Goal: Information Seeking & Learning: Learn about a topic

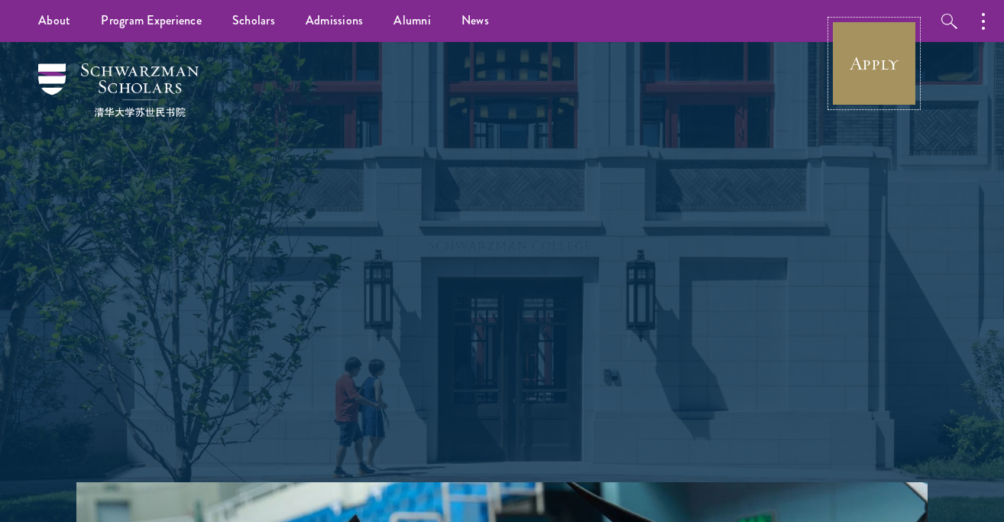
click at [867, 63] on link "Apply" at bounding box center [874, 64] width 86 height 86
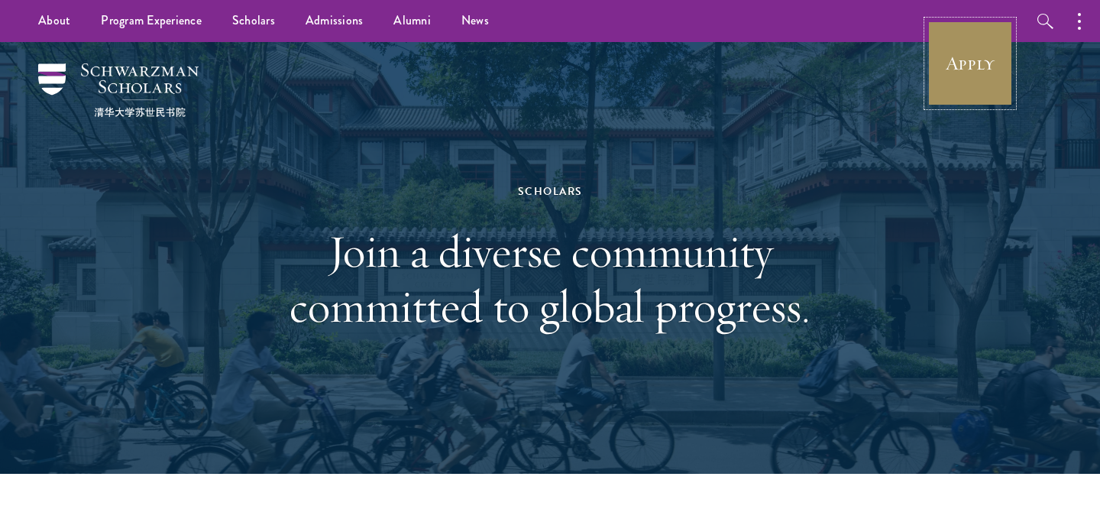
click at [938, 77] on link "Apply" at bounding box center [971, 64] width 86 height 86
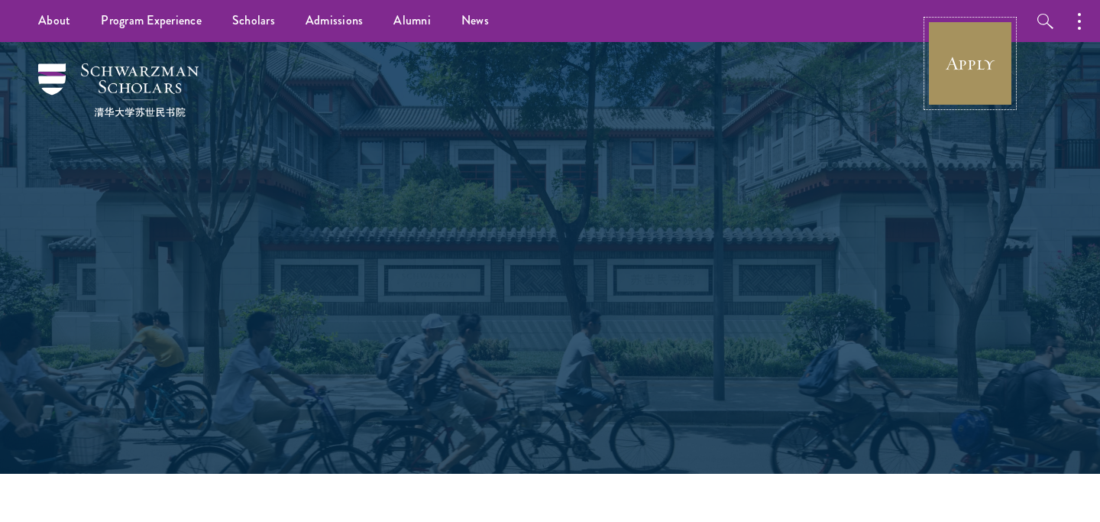
click at [980, 48] on link "Apply" at bounding box center [971, 64] width 86 height 86
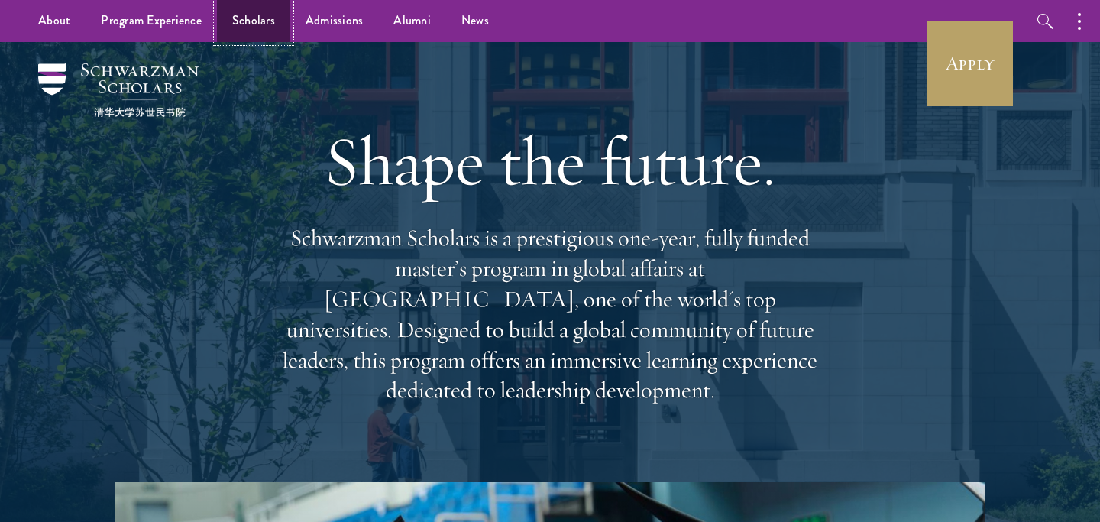
click at [261, 21] on link "Scholars" at bounding box center [253, 21] width 73 height 42
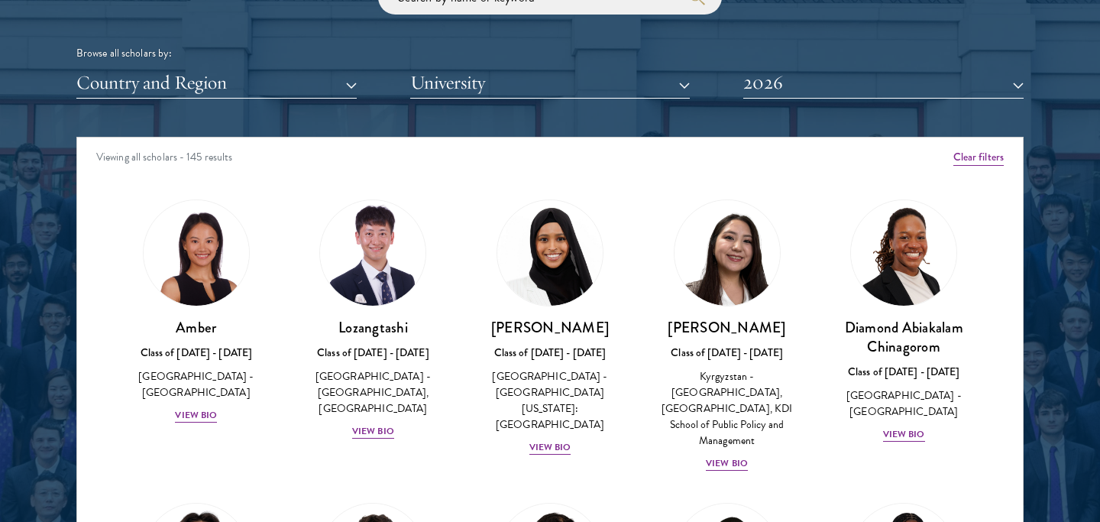
scroll to position [11, 0]
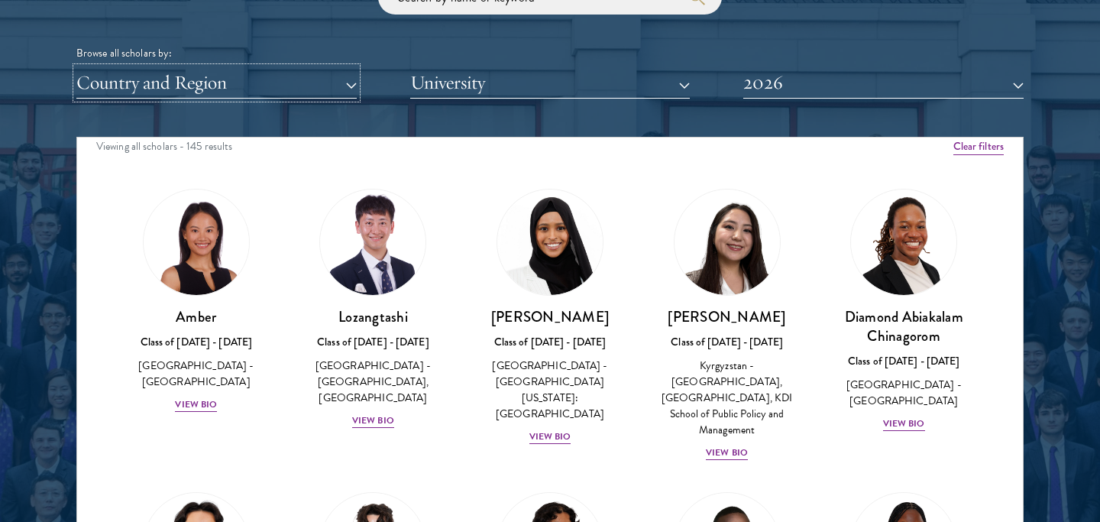
click at [306, 77] on button "Country and Region" at bounding box center [216, 82] width 280 height 31
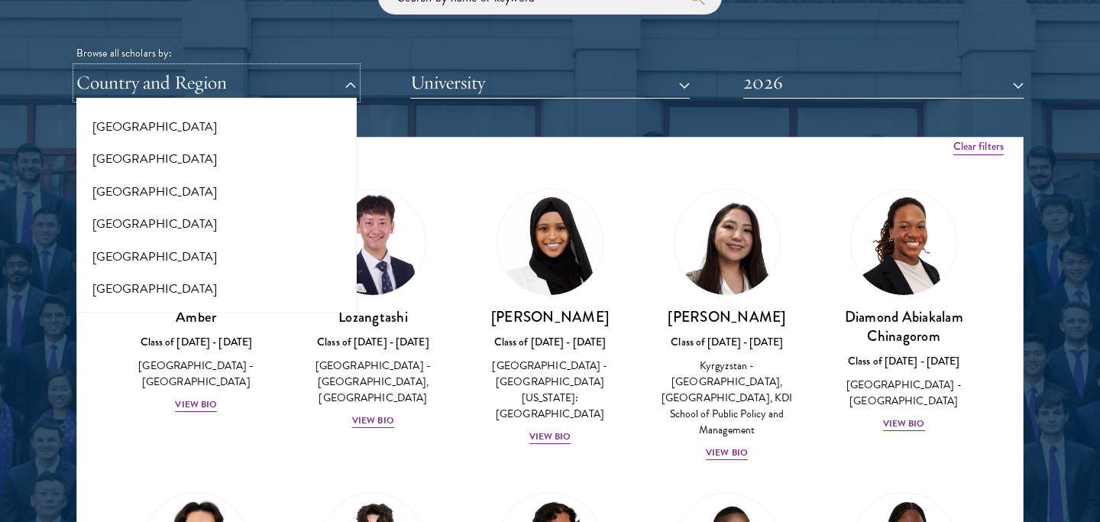
scroll to position [3205, 0]
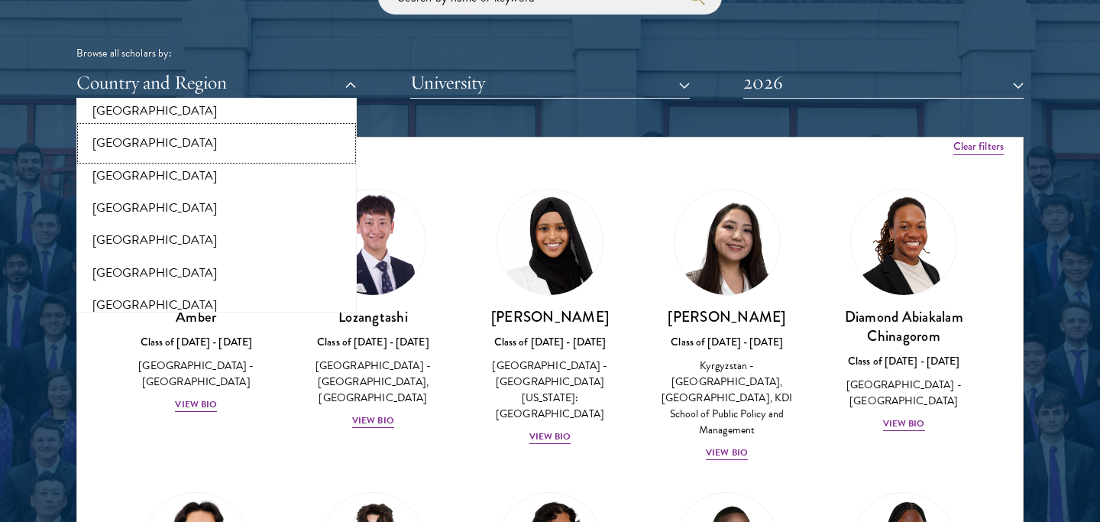
click at [258, 137] on button "[GEOGRAPHIC_DATA]" at bounding box center [216, 143] width 271 height 32
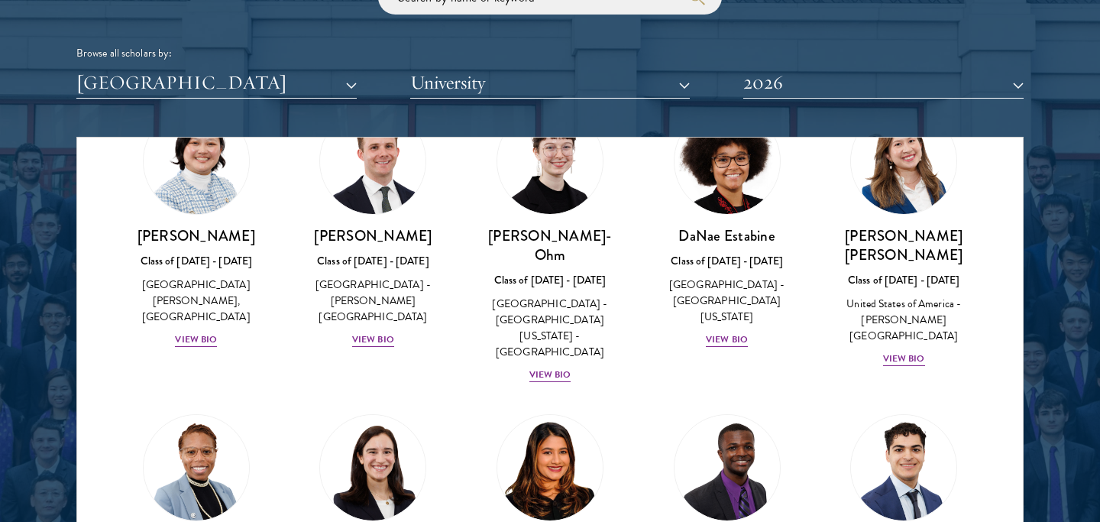
scroll to position [851, 0]
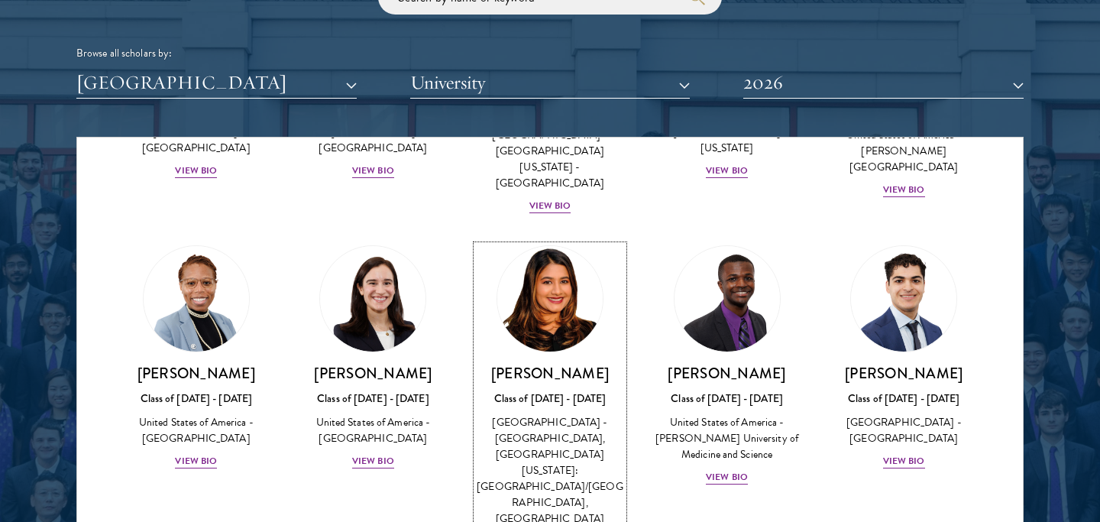
click at [574, 256] on img at bounding box center [550, 299] width 116 height 116
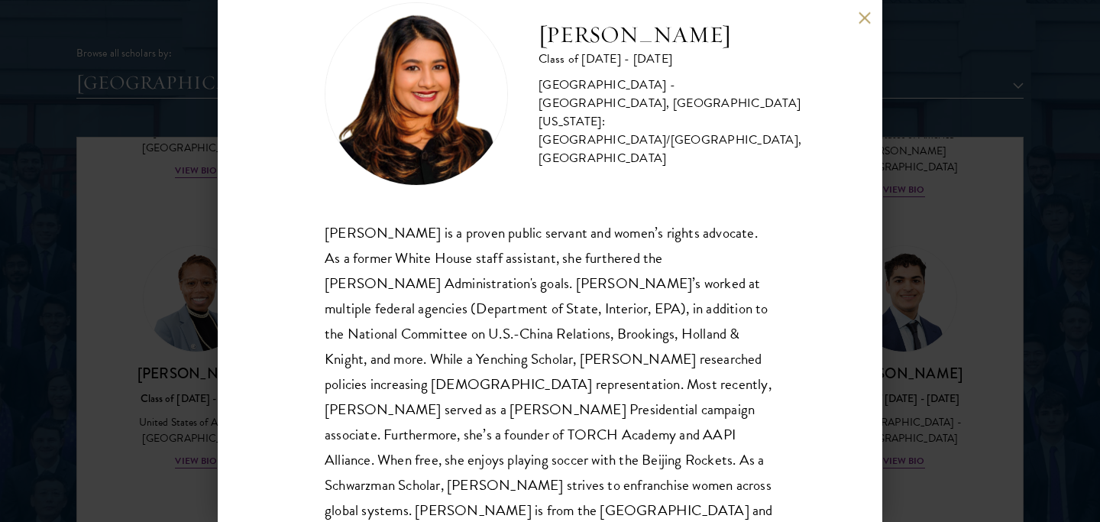
scroll to position [44, 0]
click at [1026, 275] on div "[PERSON_NAME] Class of [DATE] - [DATE] [GEOGRAPHIC_DATA] - [GEOGRAPHIC_DATA], […" at bounding box center [550, 261] width 1100 height 522
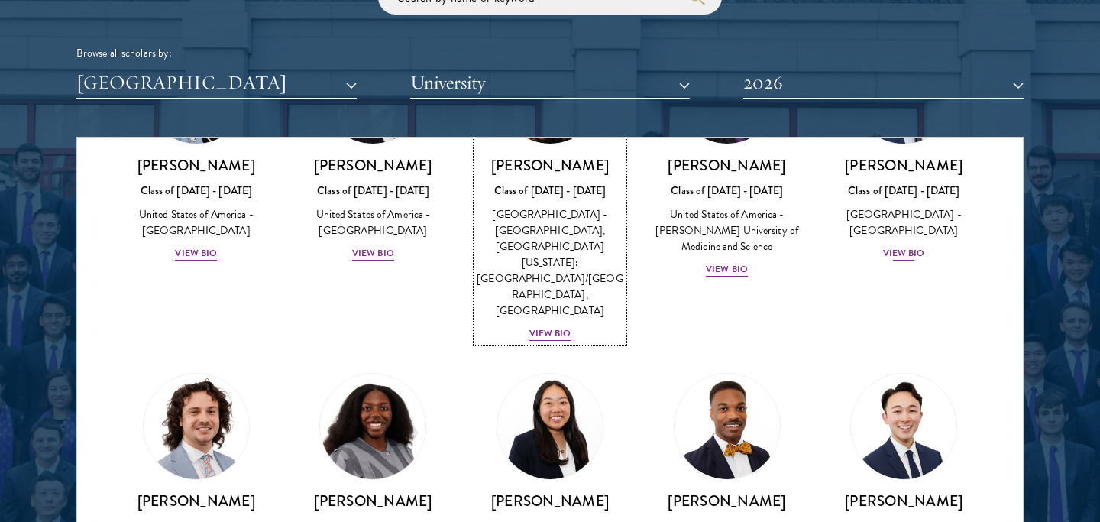
scroll to position [1068, 0]
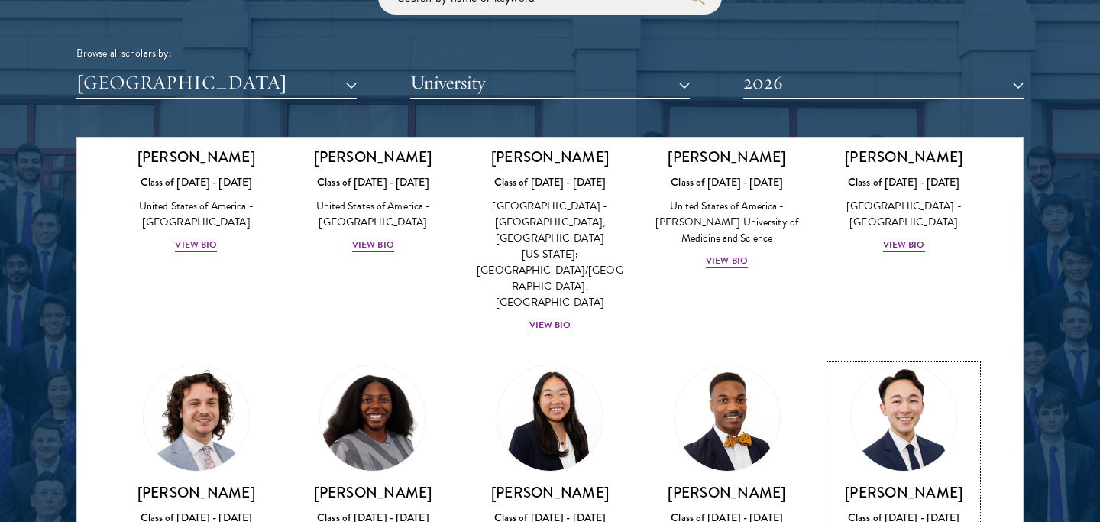
click at [910, 360] on img at bounding box center [904, 418] width 116 height 116
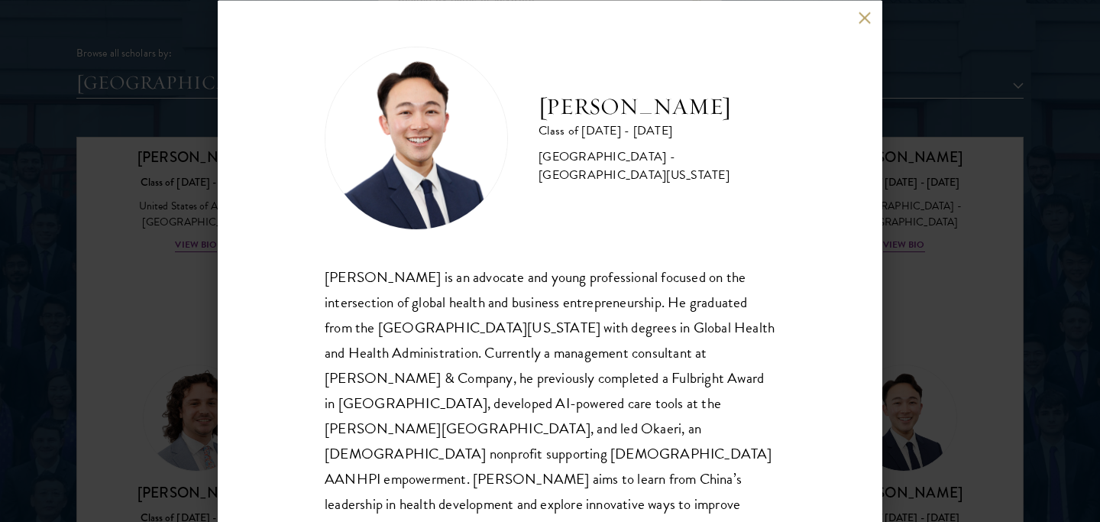
click at [891, 286] on div "[PERSON_NAME] Class of [DATE] - [DATE] [GEOGRAPHIC_DATA] - [GEOGRAPHIC_DATA][US…" at bounding box center [550, 261] width 1100 height 522
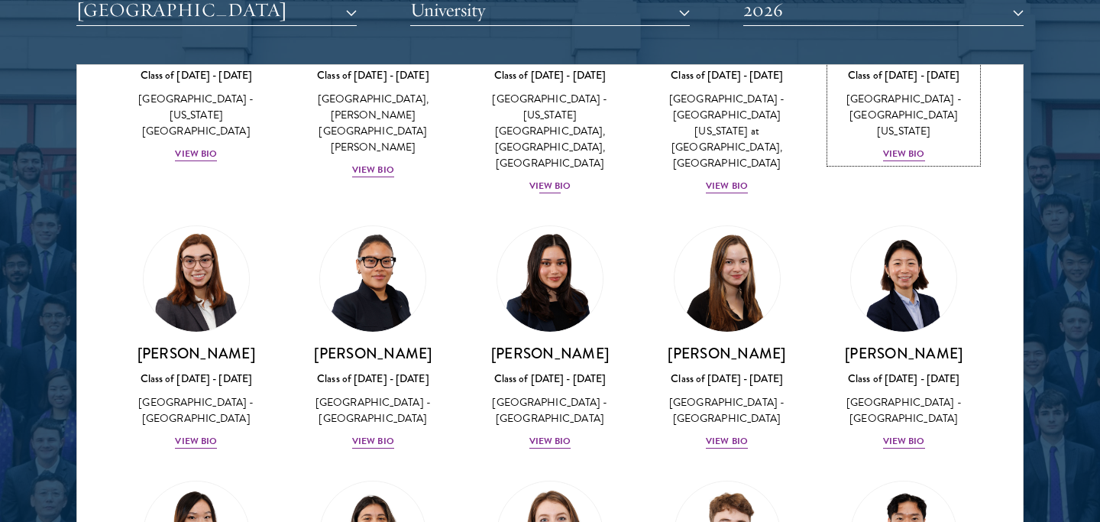
scroll to position [1441, 0]
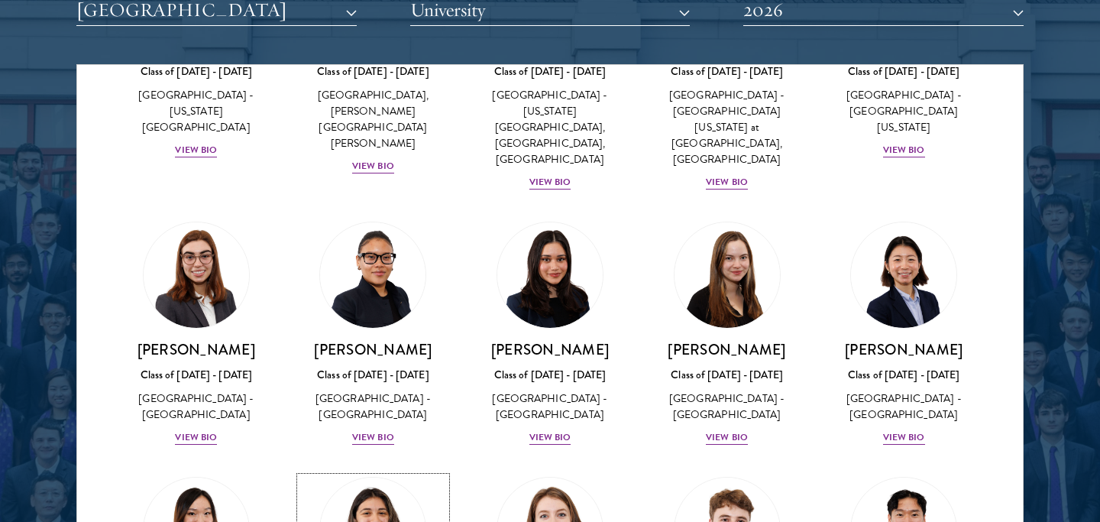
click at [388, 472] on img at bounding box center [373, 530] width 116 height 116
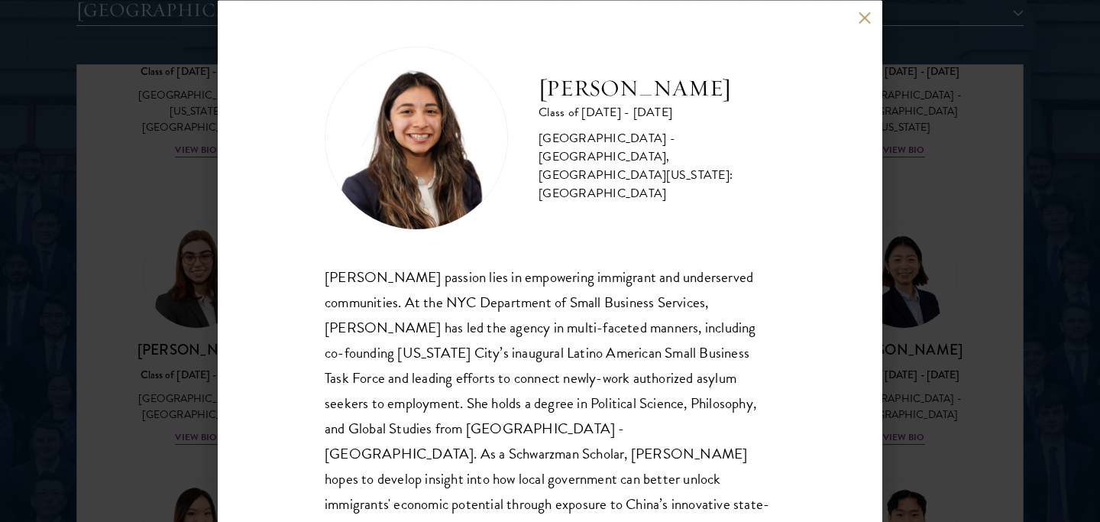
click at [938, 264] on div "[PERSON_NAME] Class of [DATE] - [DATE] [GEOGRAPHIC_DATA] - [GEOGRAPHIC_DATA], […" at bounding box center [550, 261] width 1100 height 522
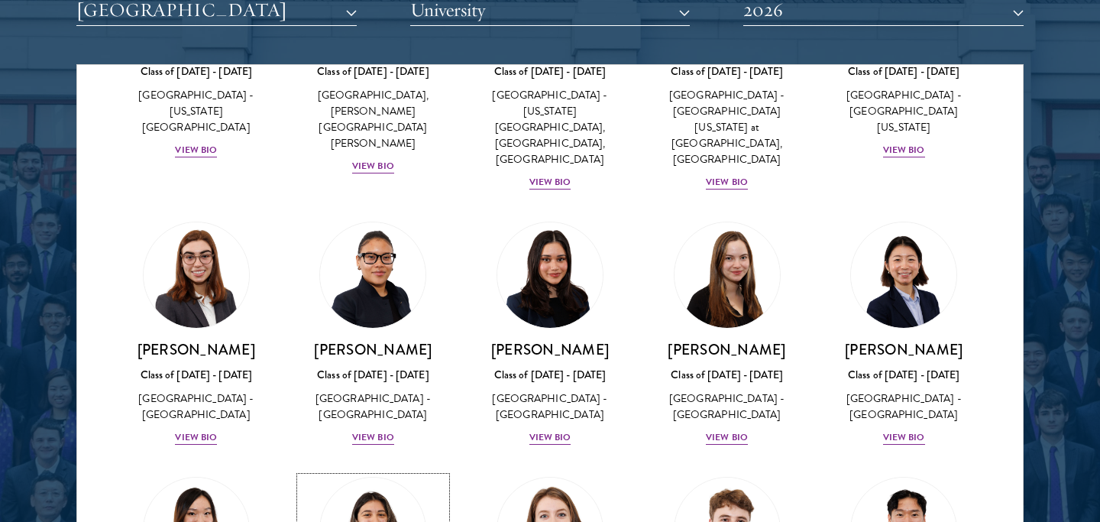
scroll to position [1613, 0]
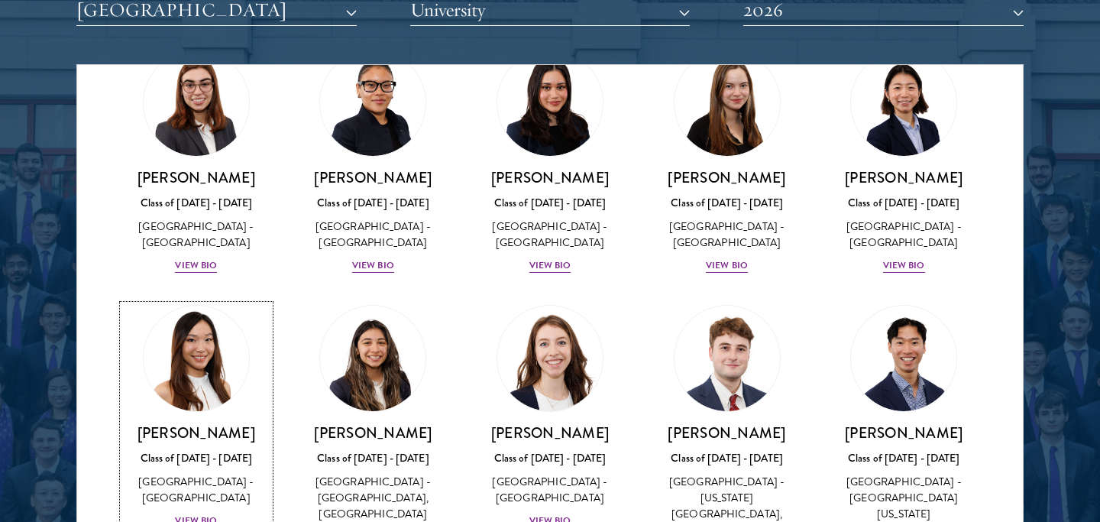
click at [200, 300] on img at bounding box center [196, 358] width 116 height 116
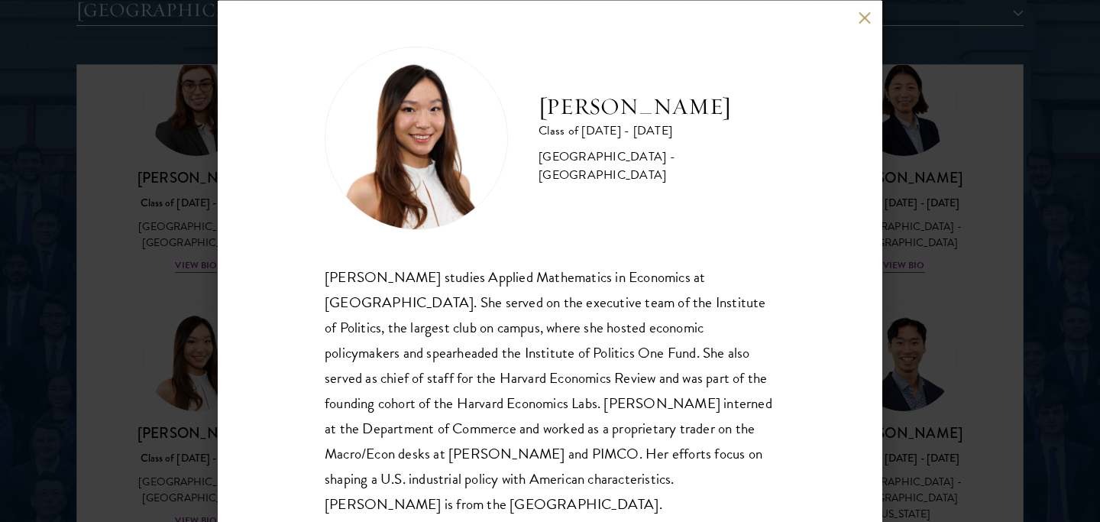
click at [939, 287] on div "[PERSON_NAME] Class of [DATE] - [DATE] [GEOGRAPHIC_DATA] - [GEOGRAPHIC_DATA] [P…" at bounding box center [550, 261] width 1100 height 522
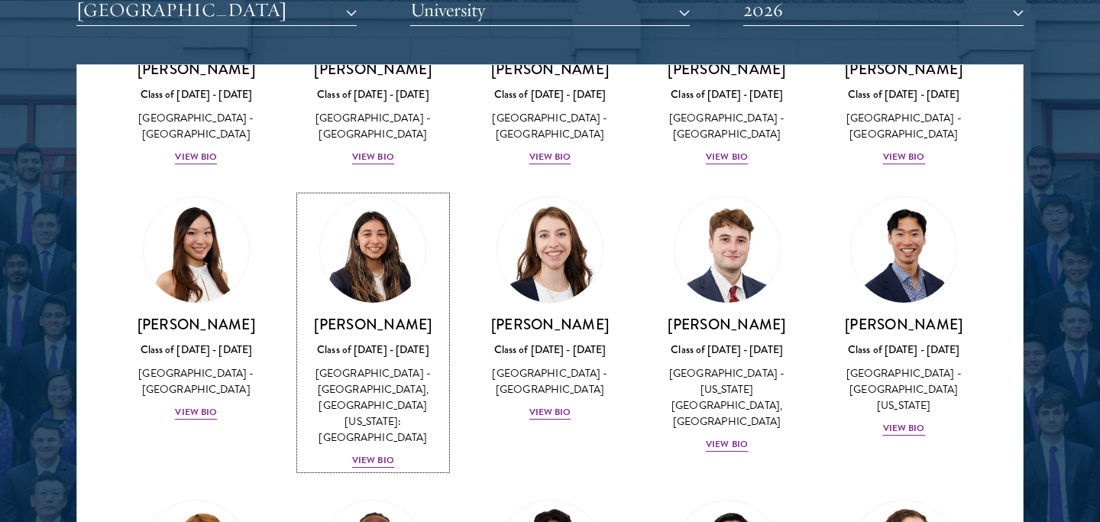
scroll to position [1759, 0]
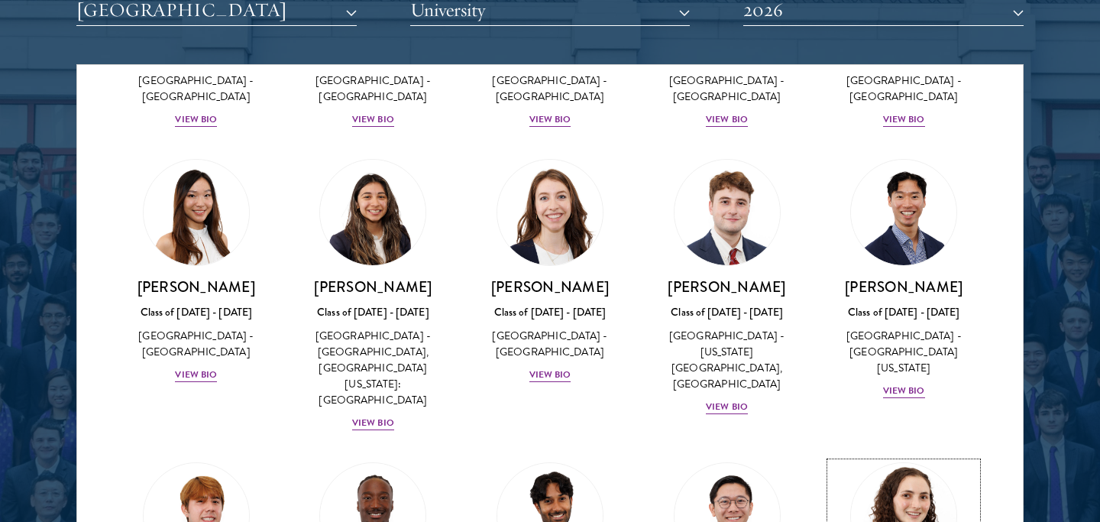
click at [888, 458] on img at bounding box center [904, 516] width 116 height 116
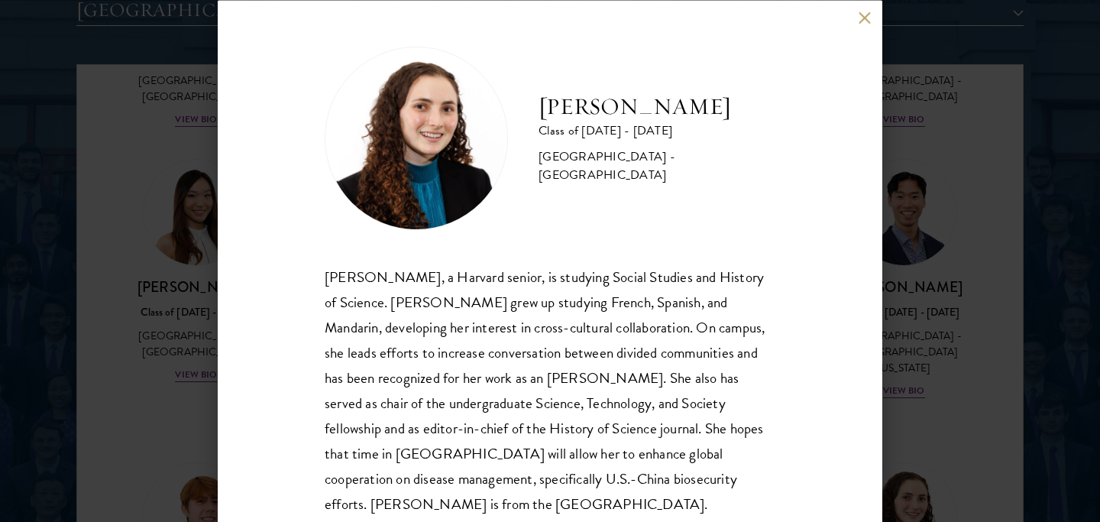
click at [929, 308] on div "[PERSON_NAME] Class of [DATE] - [DATE] [GEOGRAPHIC_DATA] - [GEOGRAPHIC_DATA] [P…" at bounding box center [550, 261] width 1100 height 522
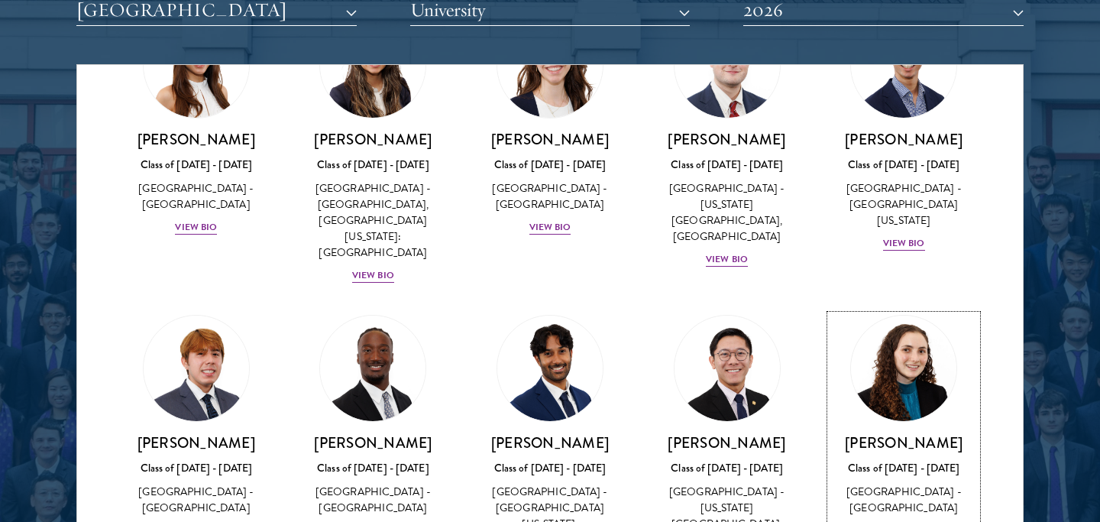
scroll to position [1914, 0]
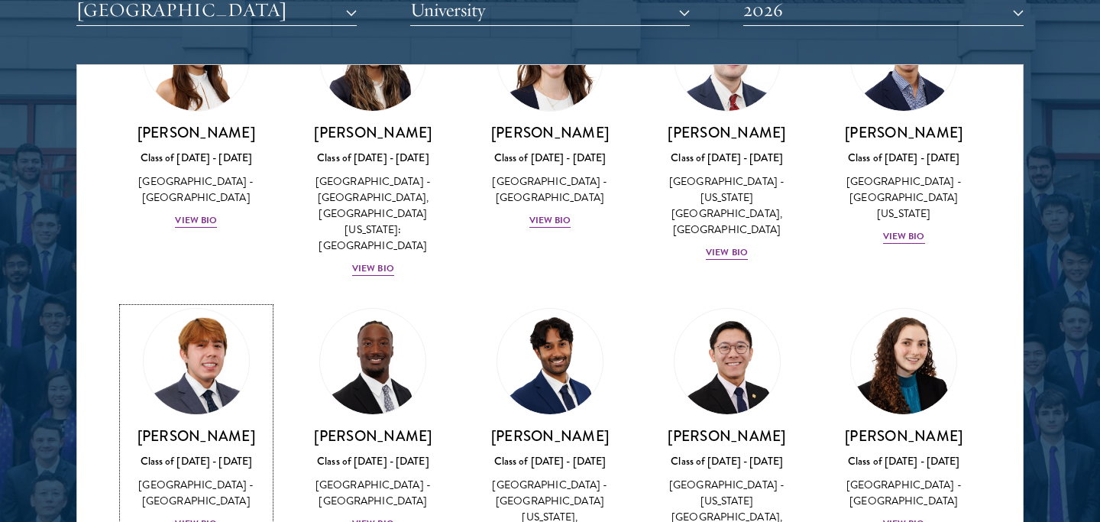
click at [190, 303] on img at bounding box center [196, 361] width 116 height 116
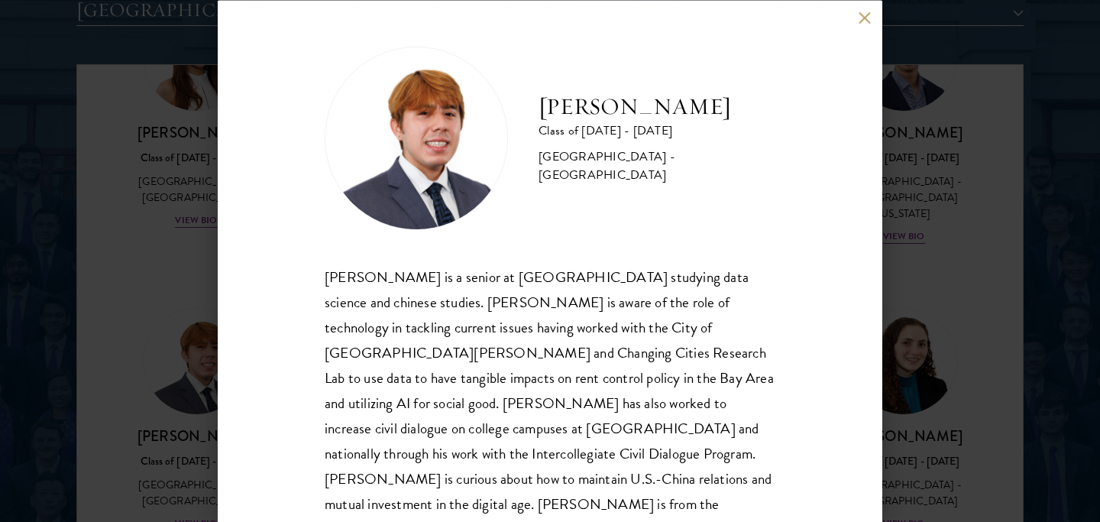
click at [223, 276] on div "[PERSON_NAME] Class of [DATE] - [DATE] [GEOGRAPHIC_DATA] - [GEOGRAPHIC_DATA] [P…" at bounding box center [550, 261] width 665 height 522
click at [173, 283] on div "[PERSON_NAME] Class of [DATE] - [DATE] [GEOGRAPHIC_DATA] - [GEOGRAPHIC_DATA] [P…" at bounding box center [550, 261] width 1100 height 522
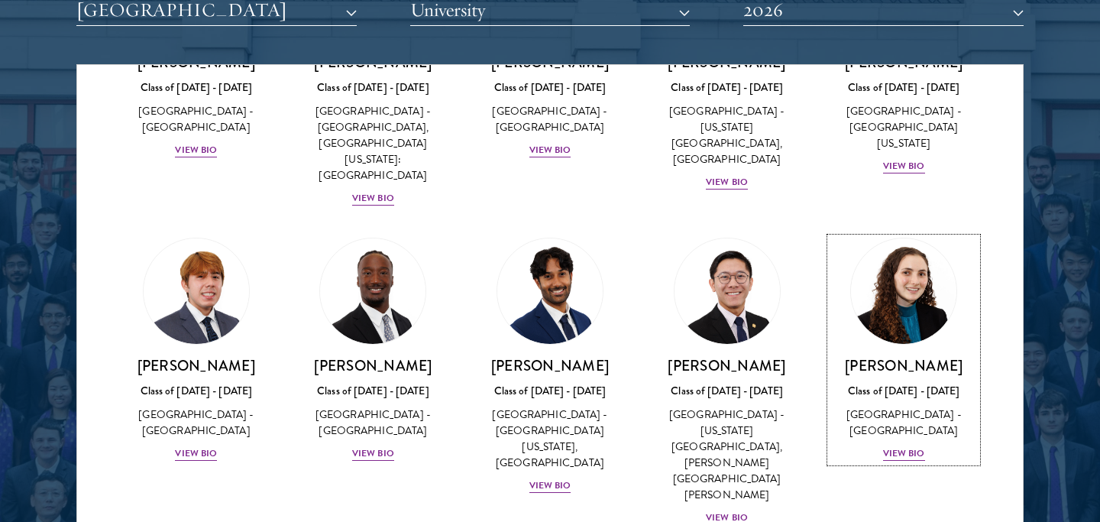
scroll to position [1986, 0]
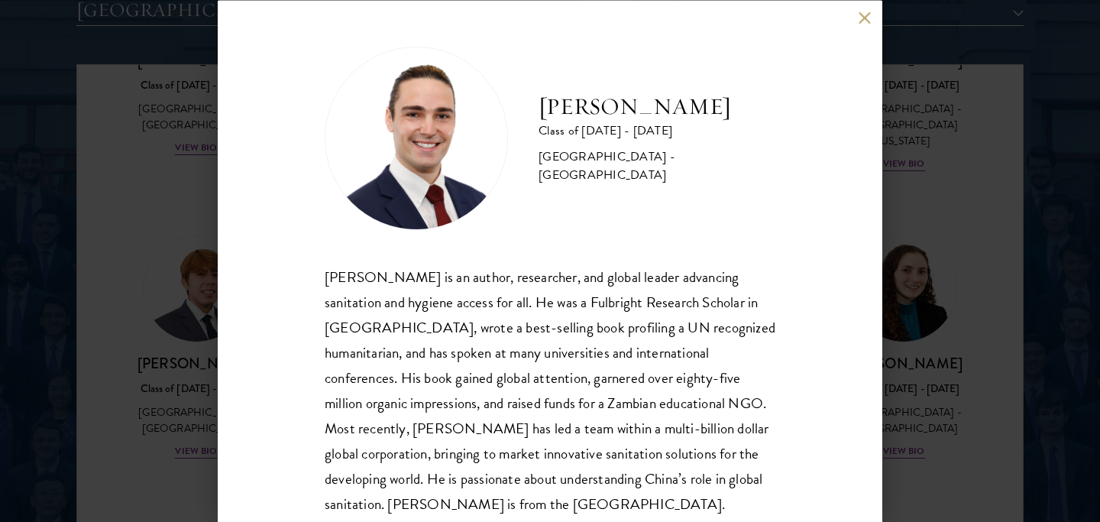
click at [897, 318] on div "[PERSON_NAME] Class of [DATE] - [DATE] [GEOGRAPHIC_DATA] - [GEOGRAPHIC_DATA] [P…" at bounding box center [550, 261] width 1100 height 522
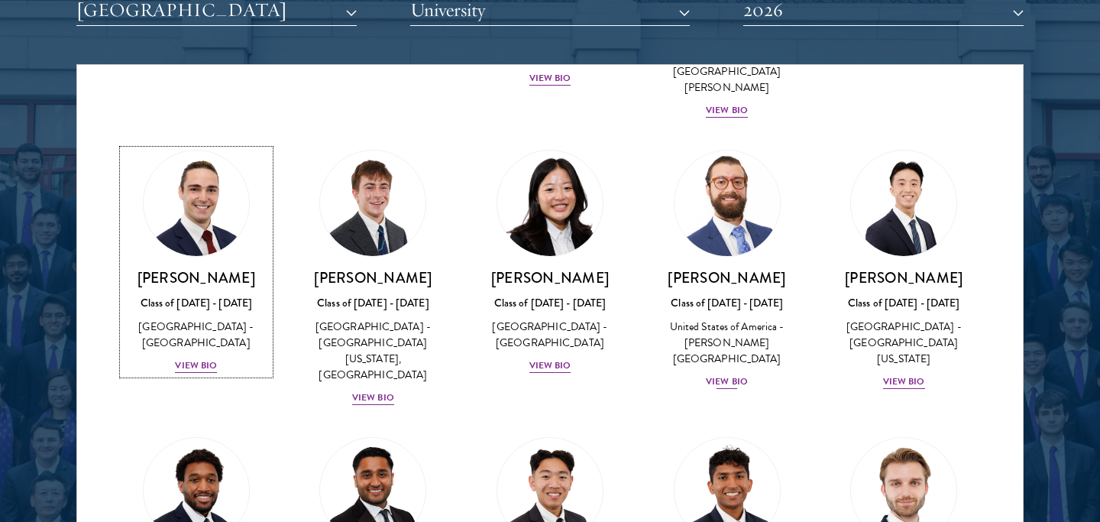
scroll to position [2410, 0]
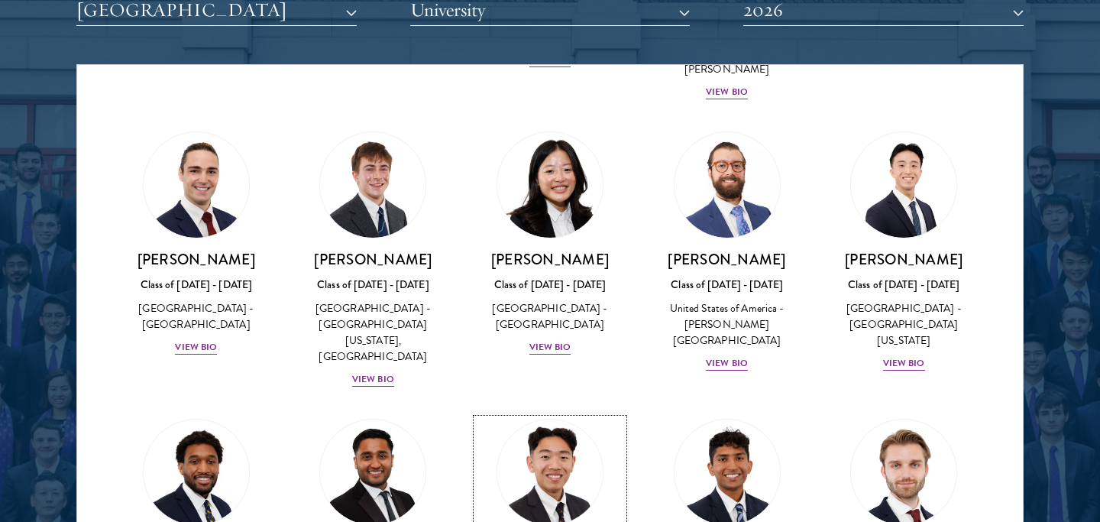
click at [516, 414] on img at bounding box center [550, 472] width 116 height 116
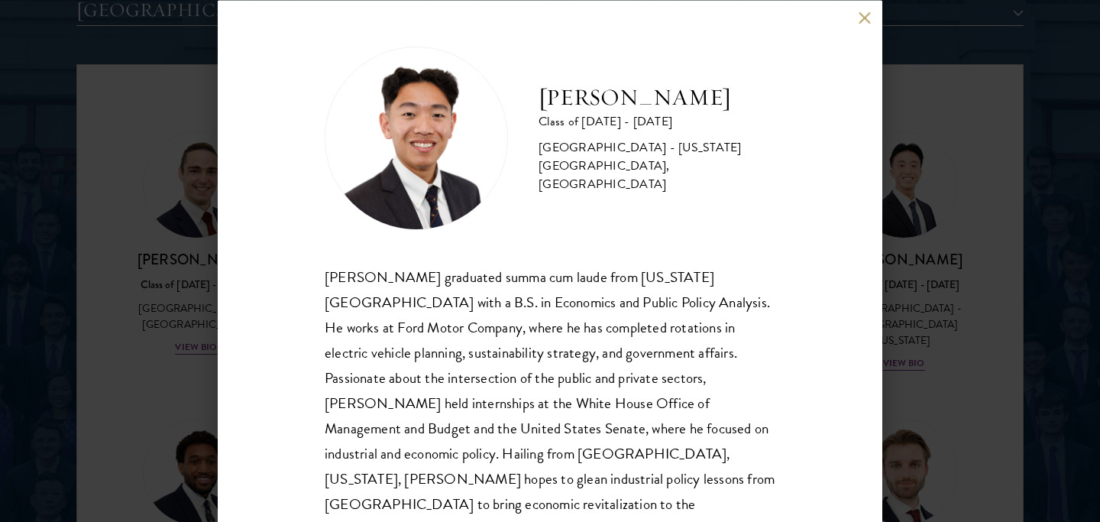
scroll to position [6, 0]
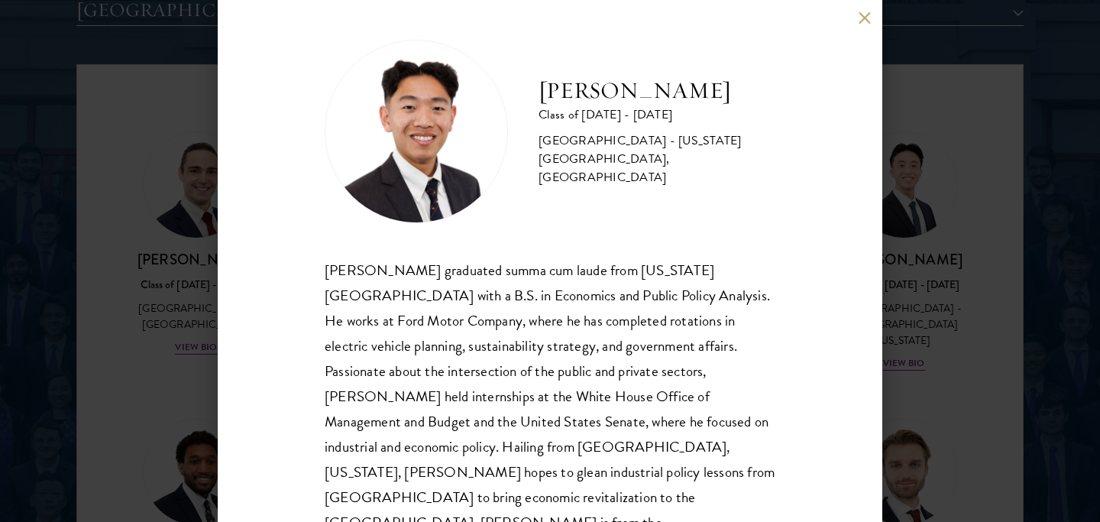
click at [975, 314] on div "[PERSON_NAME] Class of [DATE] - [DATE] [GEOGRAPHIC_DATA] - [US_STATE][GEOGRAPHI…" at bounding box center [550, 261] width 1100 height 522
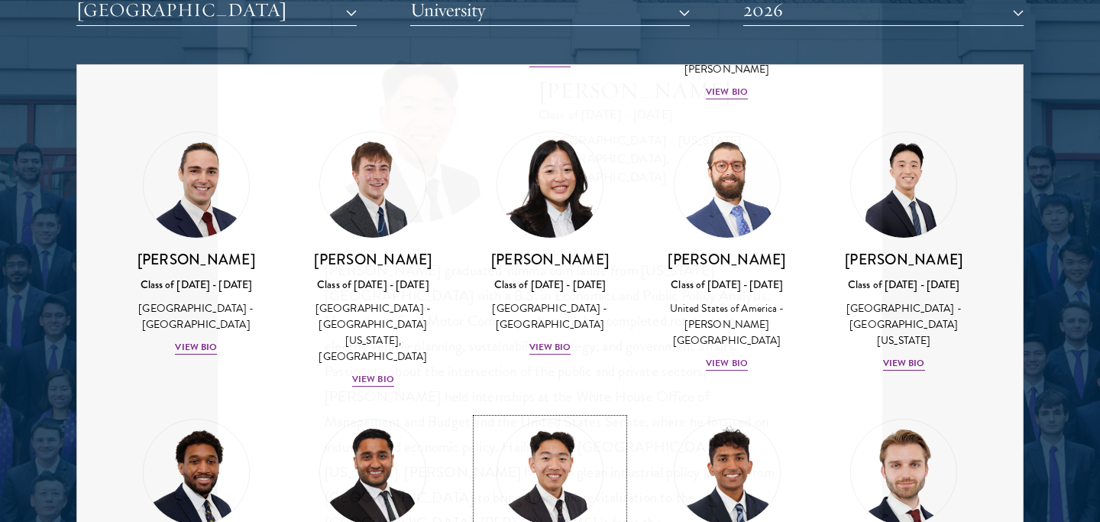
scroll to position [2303, 0]
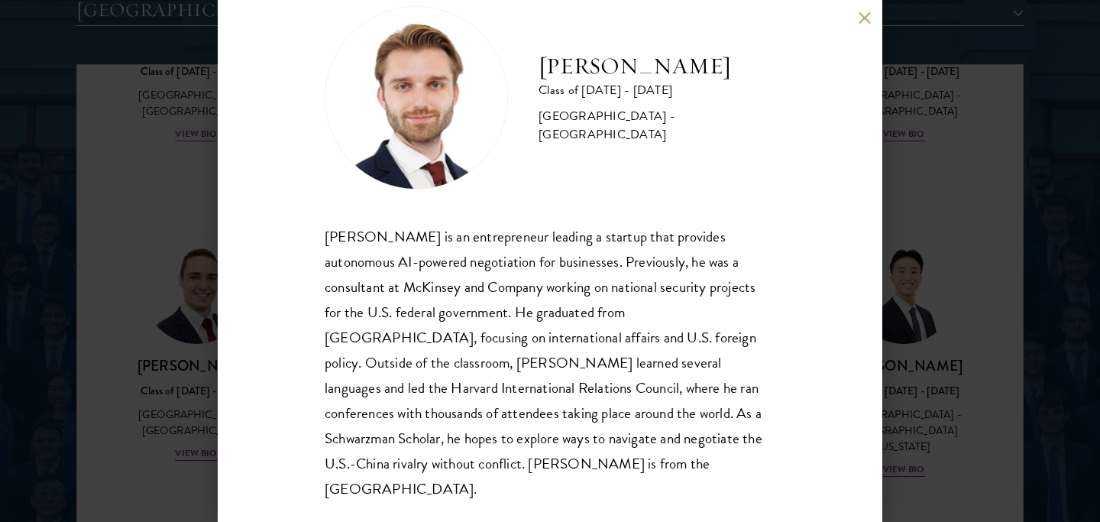
scroll to position [40, 0]
click at [190, 363] on div "[PERSON_NAME] Class of [DATE] - [DATE] [GEOGRAPHIC_DATA] - [GEOGRAPHIC_DATA] [P…" at bounding box center [550, 261] width 1100 height 522
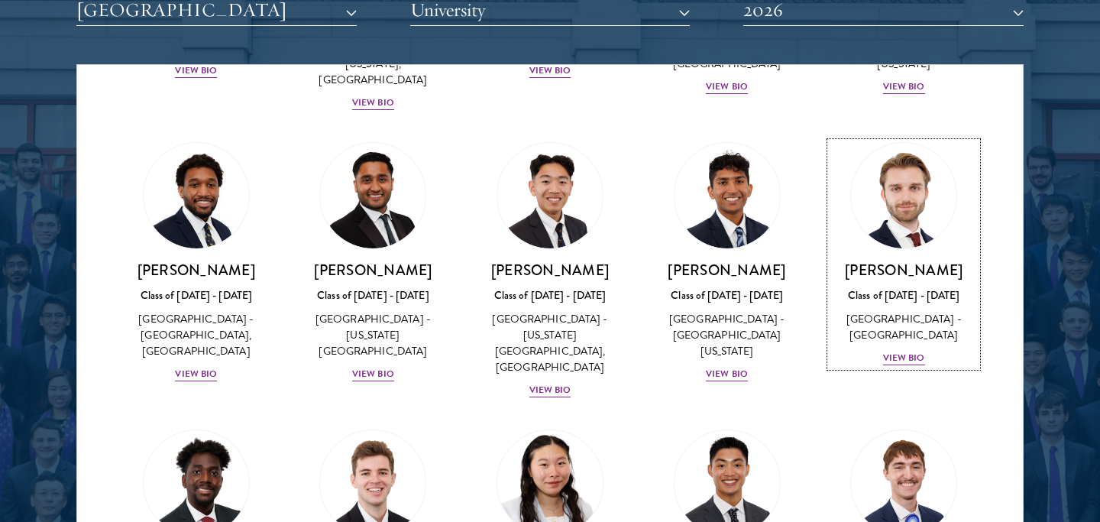
scroll to position [2721, 0]
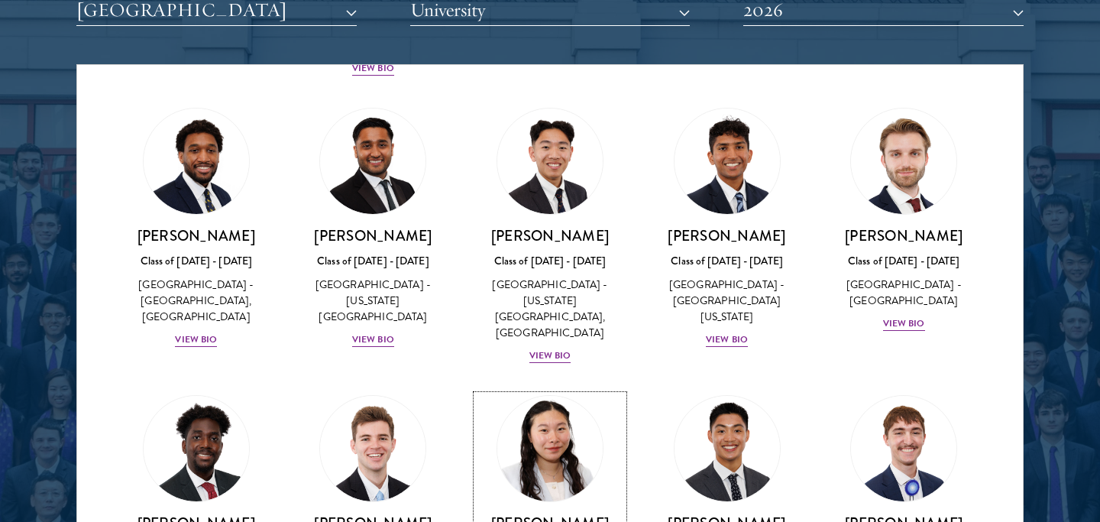
click at [565, 391] on img at bounding box center [550, 449] width 116 height 116
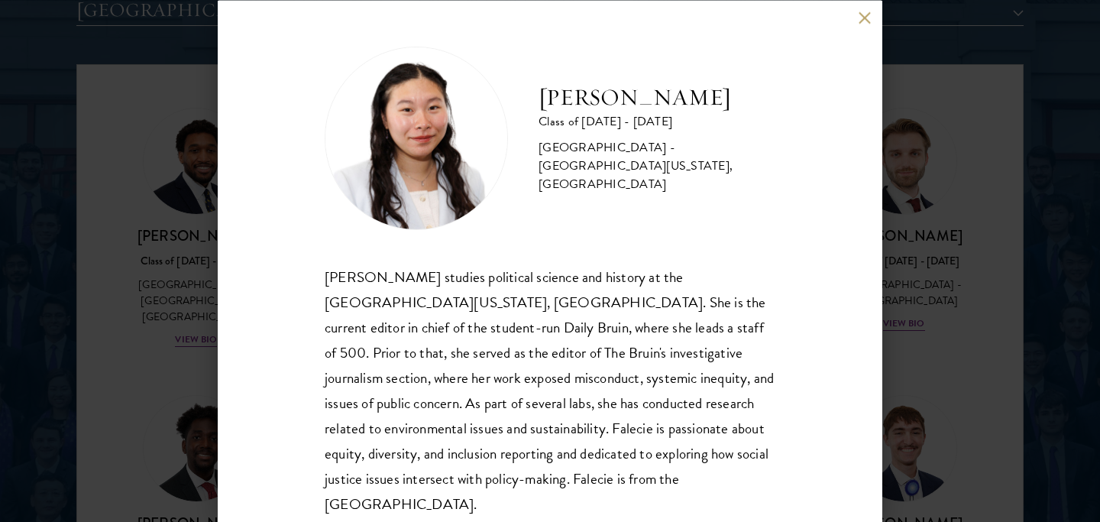
scroll to position [15, 0]
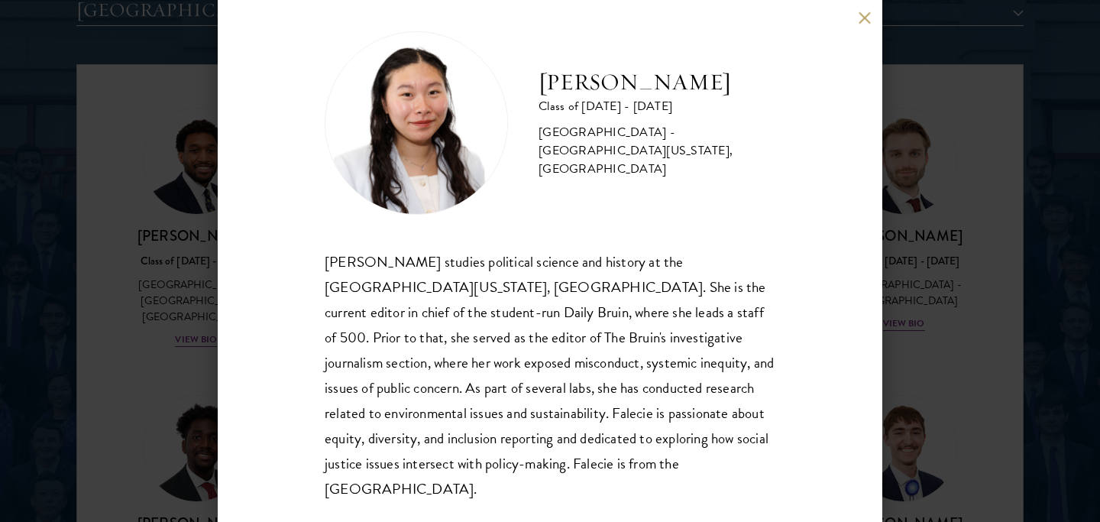
click at [952, 284] on div "[PERSON_NAME] Class of [DATE] - [DATE] [GEOGRAPHIC_DATA] - [GEOGRAPHIC_DATA][US…" at bounding box center [550, 261] width 1100 height 522
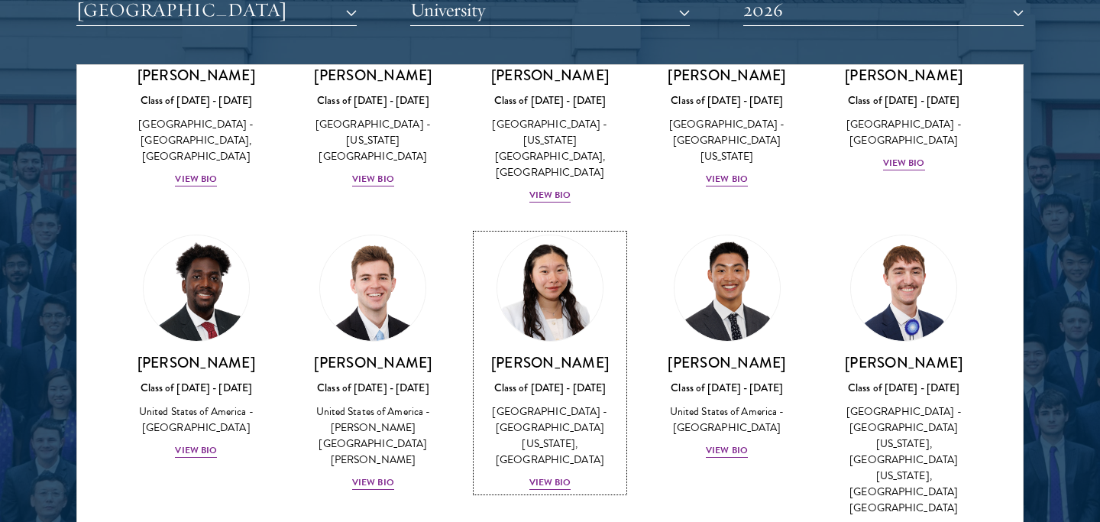
scroll to position [2882, 0]
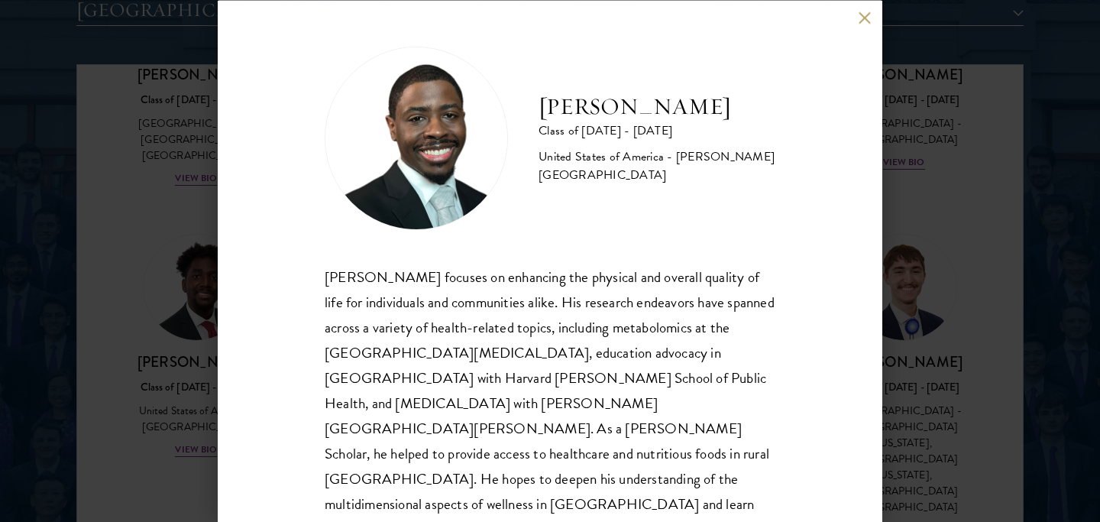
scroll to position [15, 0]
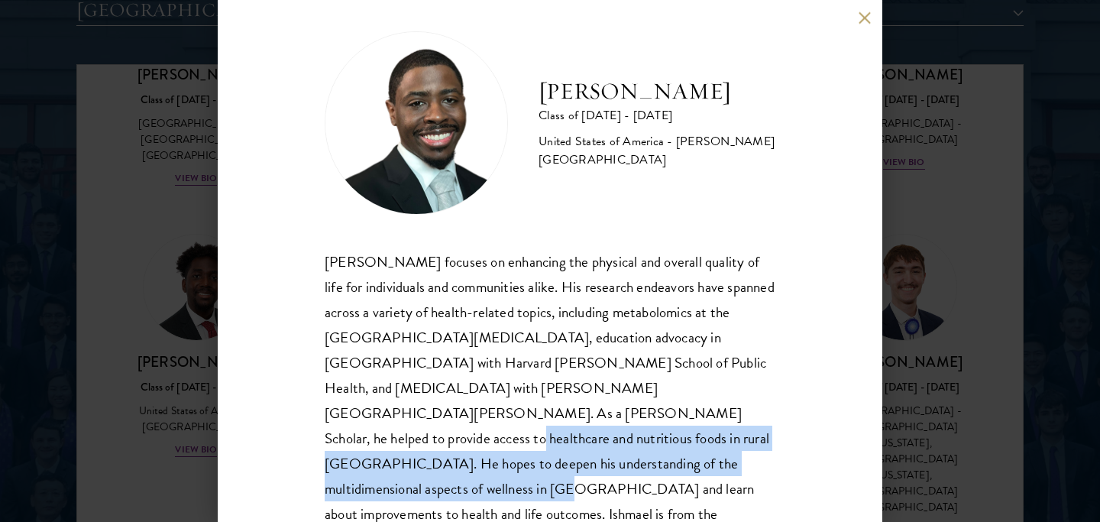
drag, startPoint x: 439, startPoint y: 410, endPoint x: 487, endPoint y: 458, distance: 67.0
click at [487, 458] on div "[PERSON_NAME] focuses on enhancing the physical and overall quality of life for…" at bounding box center [550, 400] width 451 height 303
copy div "He hopes to deepen his understanding of the multidimensional aspects of wellnes…"
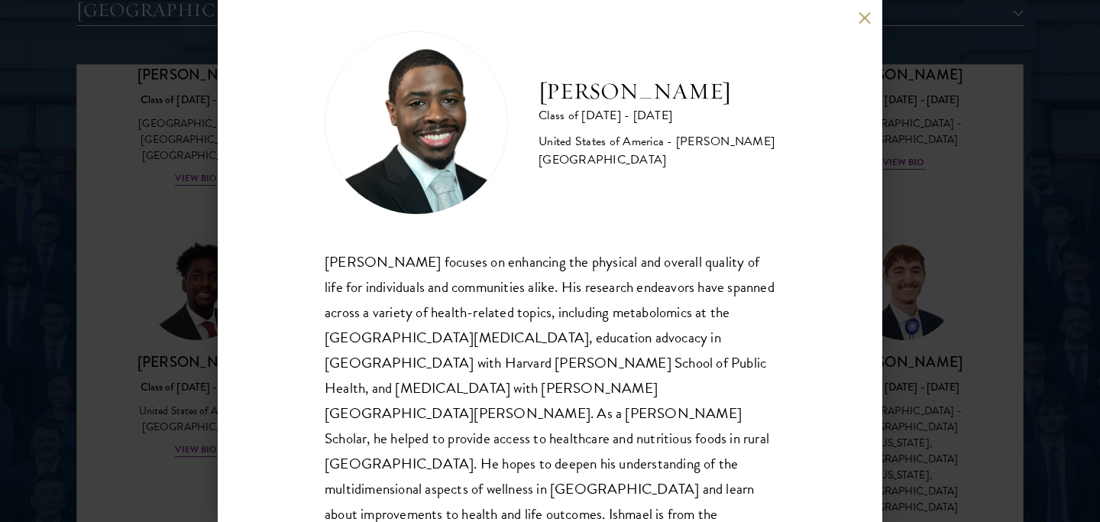
click at [1020, 194] on div "[PERSON_NAME] Class of [DATE] - [DATE] [GEOGRAPHIC_DATA] - [PERSON_NAME][GEOGRA…" at bounding box center [550, 261] width 1100 height 522
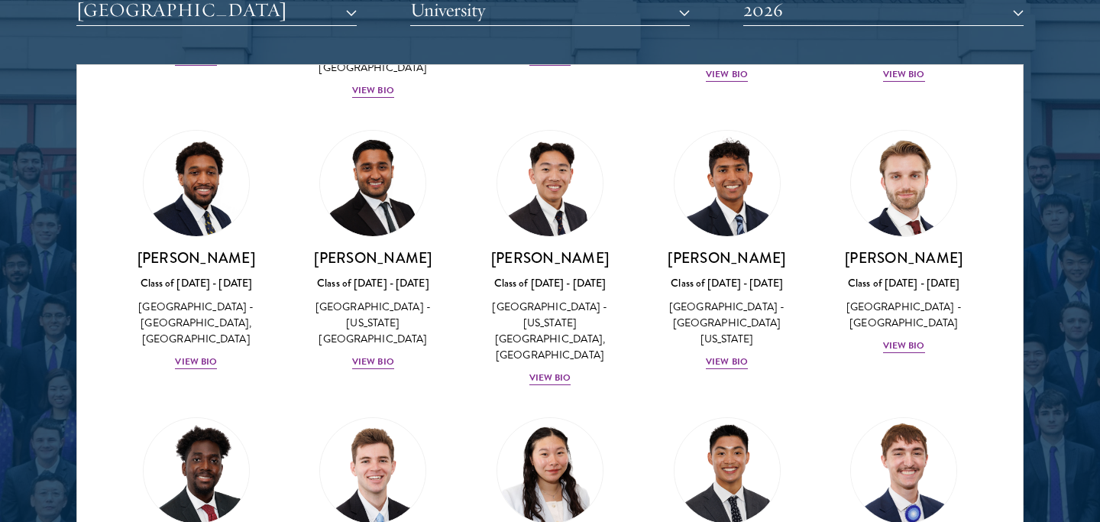
scroll to position [2862, 0]
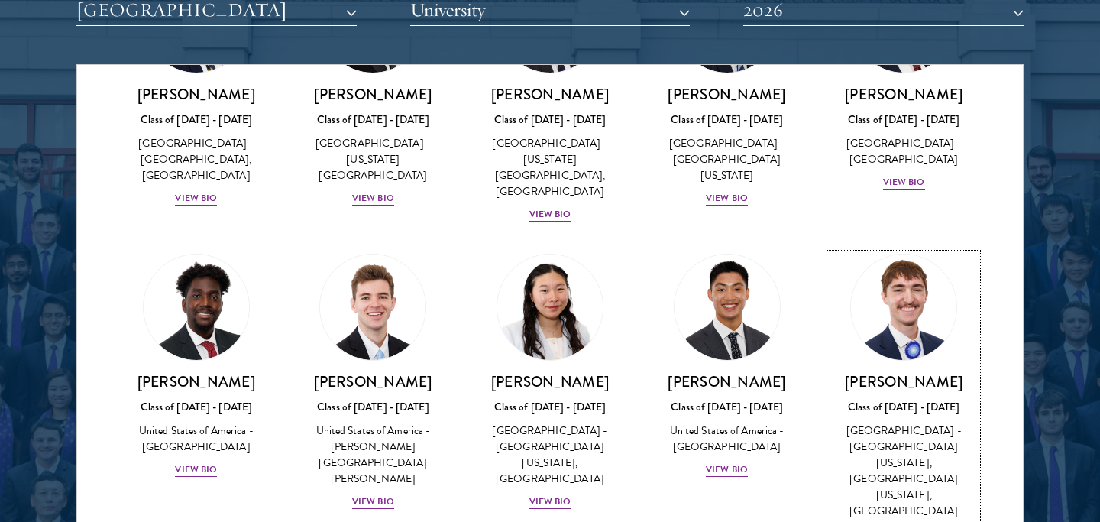
click at [907, 249] on img at bounding box center [904, 307] width 116 height 116
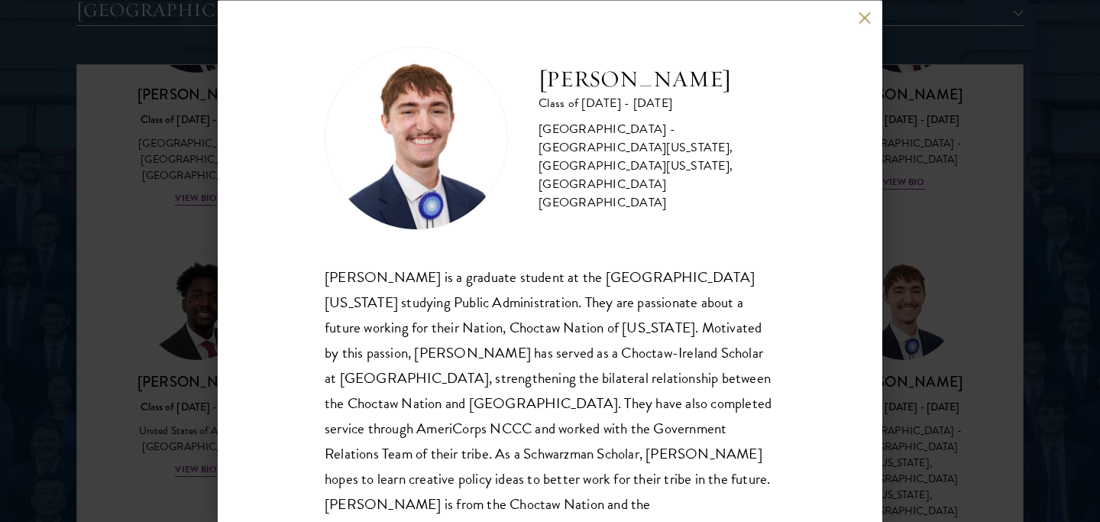
scroll to position [15, 0]
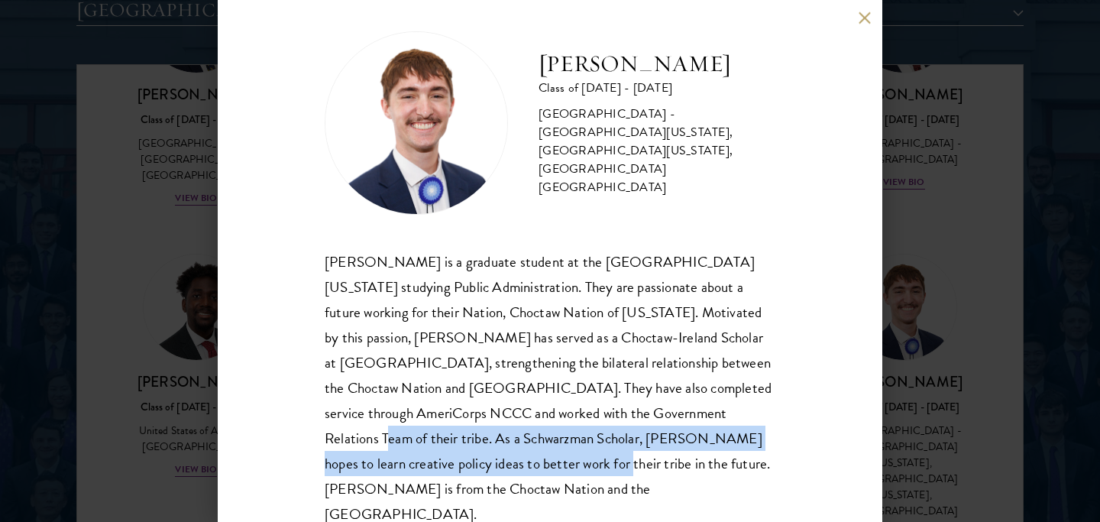
drag, startPoint x: 667, startPoint y: 412, endPoint x: 435, endPoint y: 460, distance: 237.3
click at [435, 460] on div "[PERSON_NAME] is a graduate student at the [GEOGRAPHIC_DATA][US_STATE] studying…" at bounding box center [550, 388] width 451 height 278
copy div "As a Schwarzman Scholar, [PERSON_NAME] hopes to learn creative policy ideas to …"
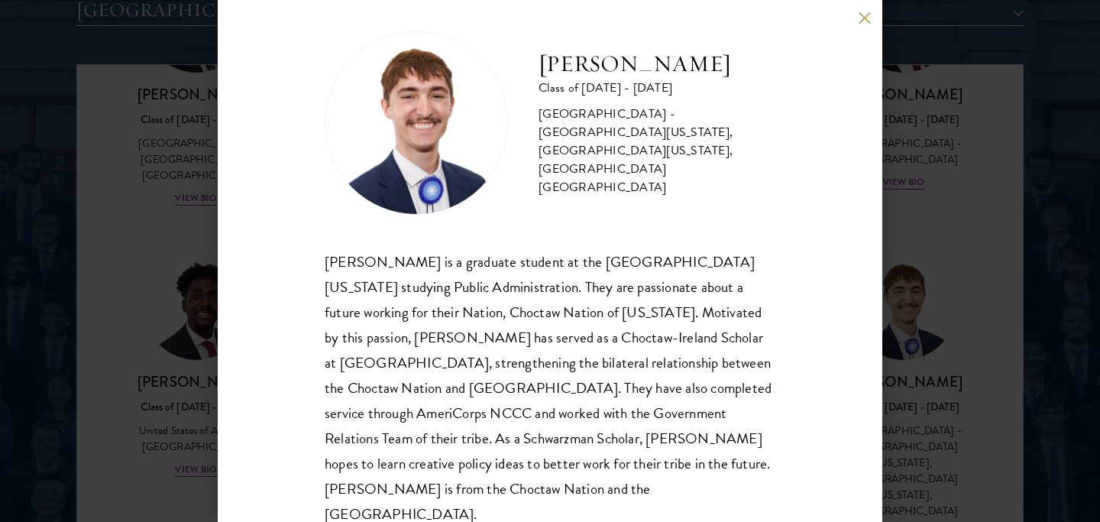
click at [955, 264] on div "[PERSON_NAME] Class of [DATE] - [DATE] [GEOGRAPHIC_DATA] - [GEOGRAPHIC_DATA][US…" at bounding box center [550, 261] width 1100 height 522
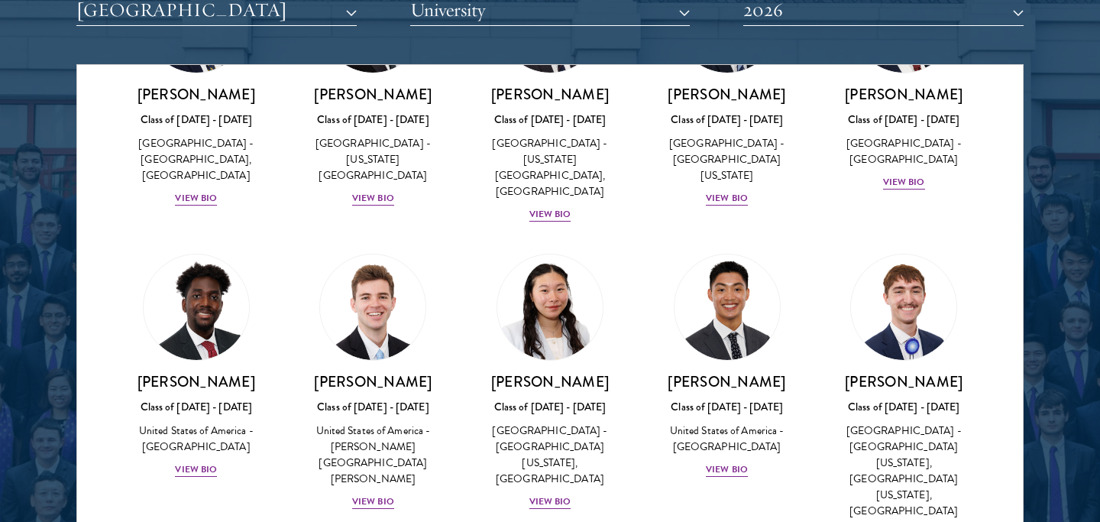
scroll to position [2862, 0]
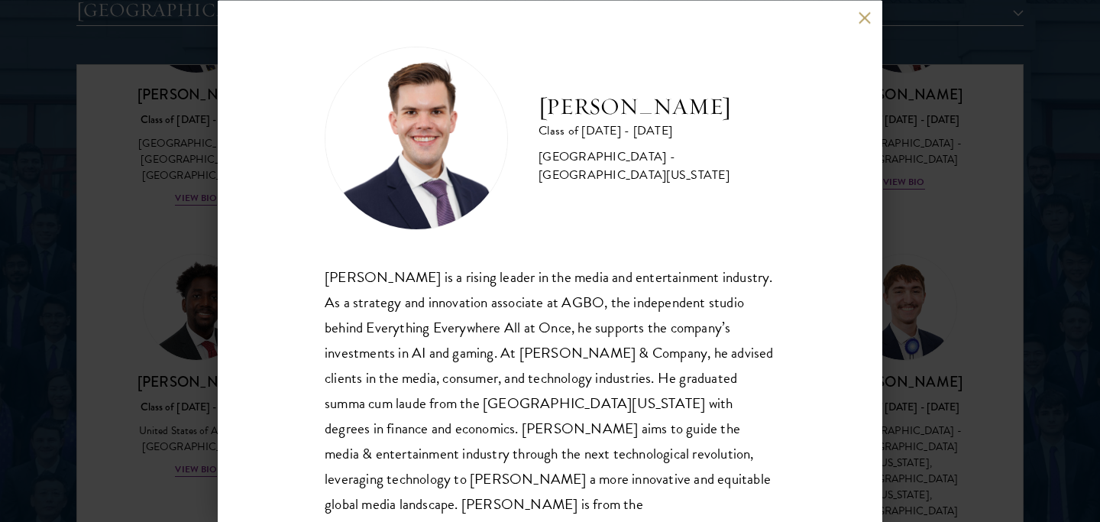
click at [925, 308] on div "[PERSON_NAME] Class of [DATE] - [DATE] [GEOGRAPHIC_DATA] - [GEOGRAPHIC_DATA][US…" at bounding box center [550, 261] width 1100 height 522
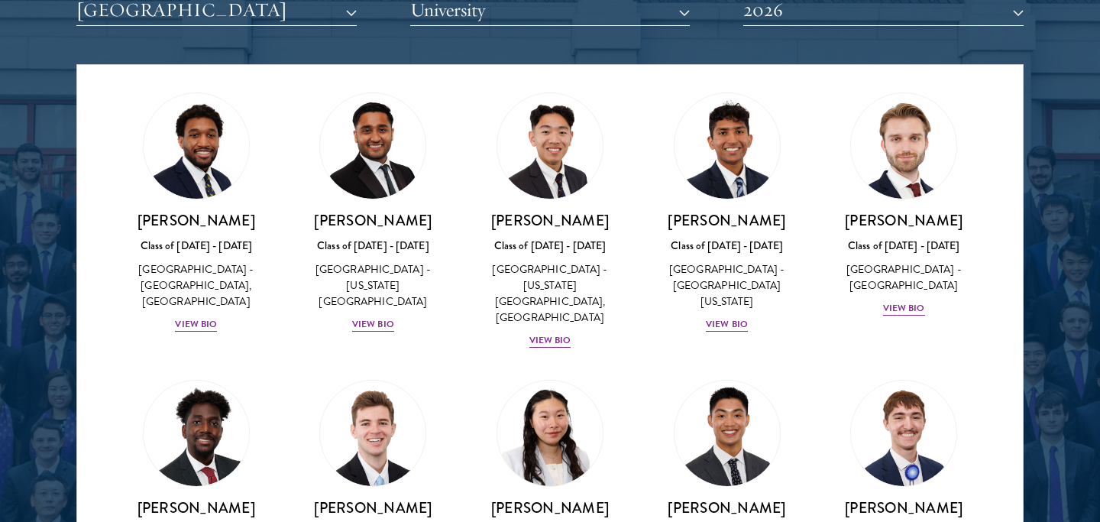
scroll to position [2733, 0]
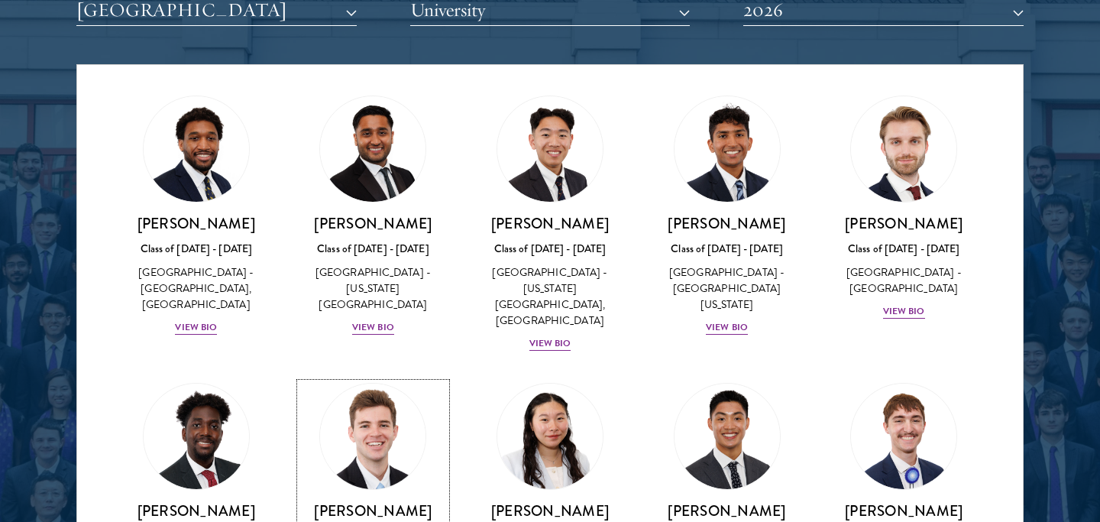
click at [367, 378] on img at bounding box center [373, 436] width 116 height 116
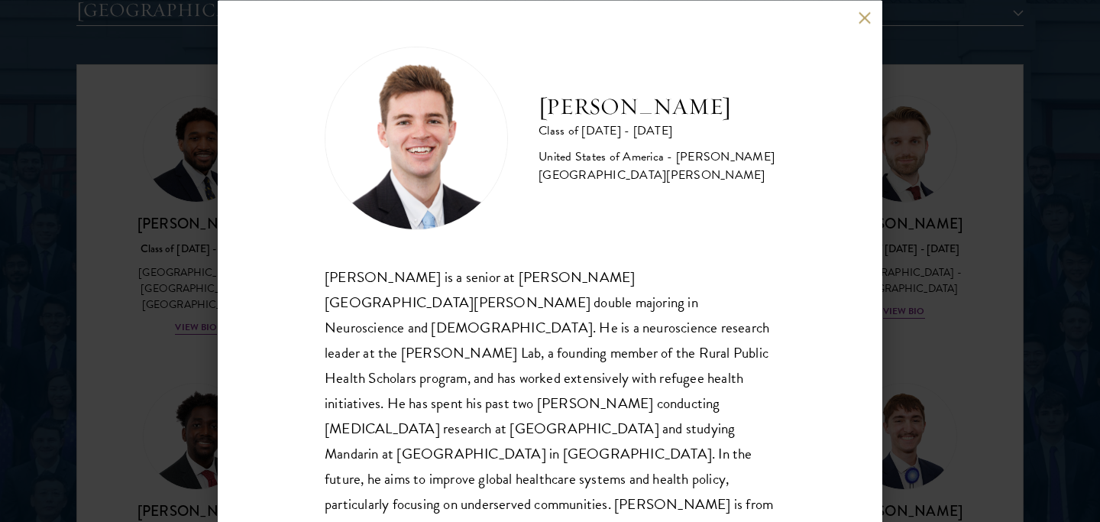
click at [942, 325] on div "[PERSON_NAME] Class of [DATE] - [DATE] [GEOGRAPHIC_DATA] - [PERSON_NAME][GEOGRA…" at bounding box center [550, 261] width 1100 height 522
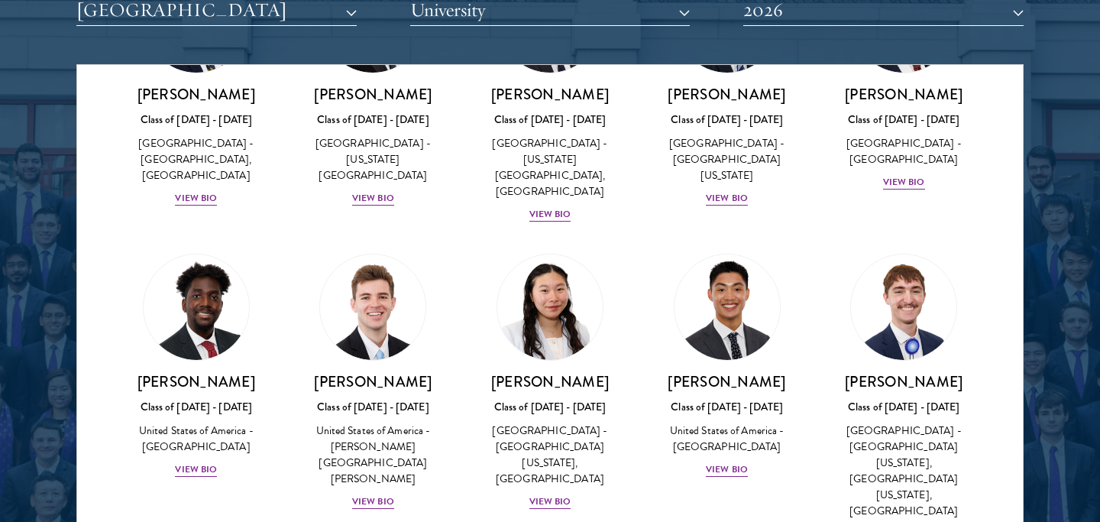
scroll to position [2706, 0]
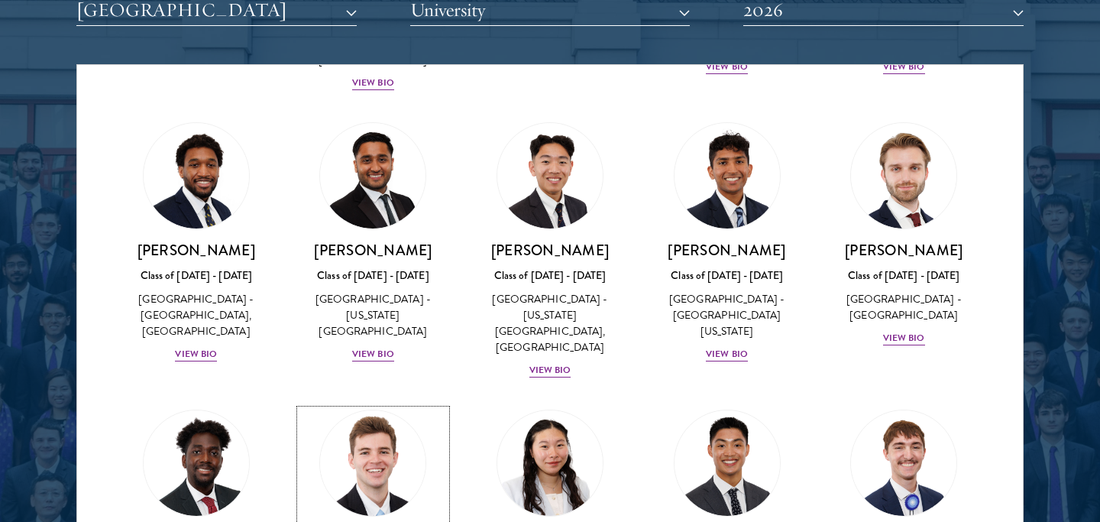
click at [361, 405] on img at bounding box center [373, 463] width 116 height 116
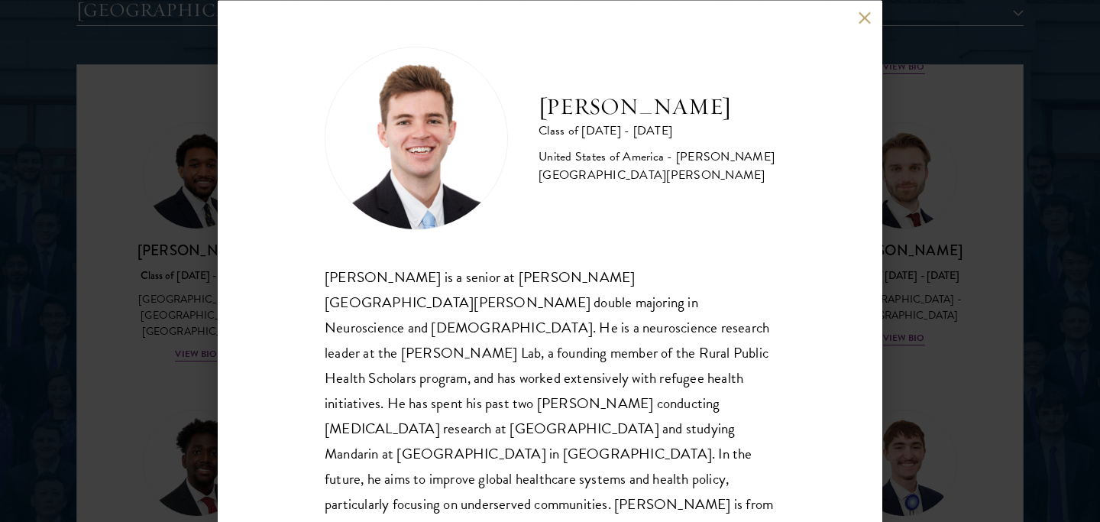
click at [955, 289] on div "[PERSON_NAME] Class of [DATE] - [DATE] [GEOGRAPHIC_DATA] - [PERSON_NAME][GEOGRA…" at bounding box center [550, 261] width 1100 height 522
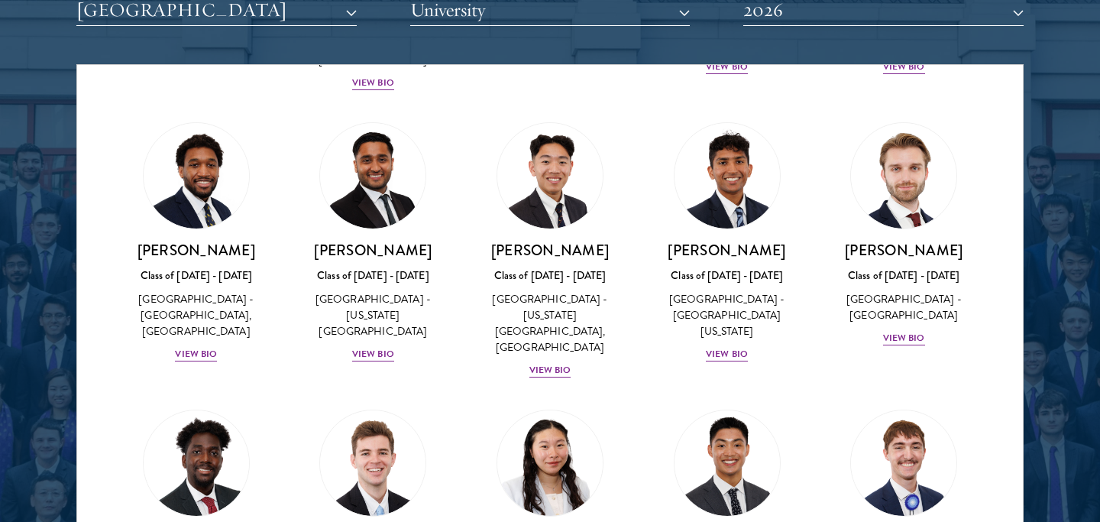
scroll to position [2862, 0]
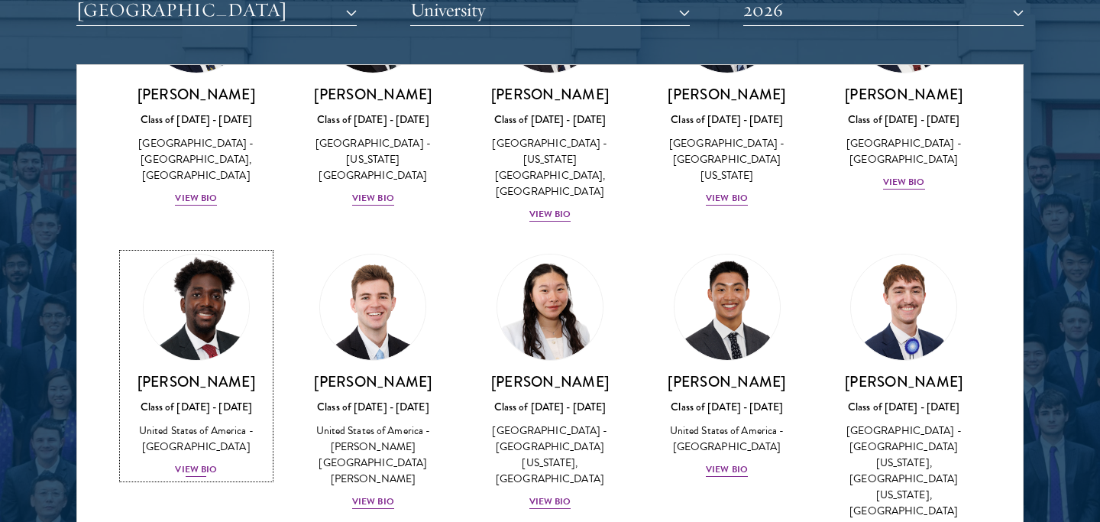
click at [204, 254] on link "[PERSON_NAME] Class of [DATE] - [DATE] [GEOGRAPHIC_DATA] - [GEOGRAPHIC_DATA] Vi…" at bounding box center [196, 366] width 147 height 225
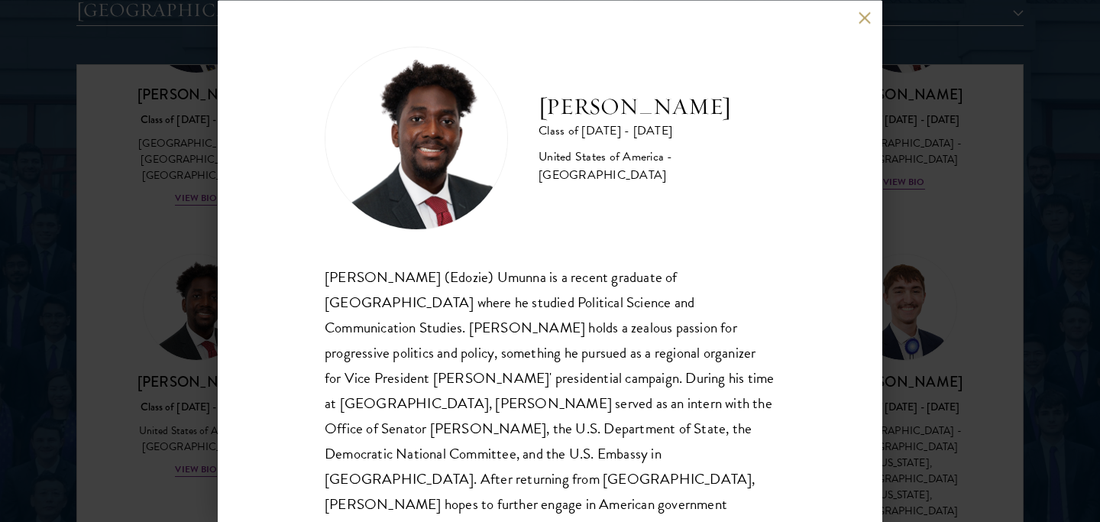
click at [942, 332] on div "[PERSON_NAME] Class of [DATE] - [DATE] [GEOGRAPHIC_DATA] - [GEOGRAPHIC_DATA] [P…" at bounding box center [550, 261] width 1100 height 522
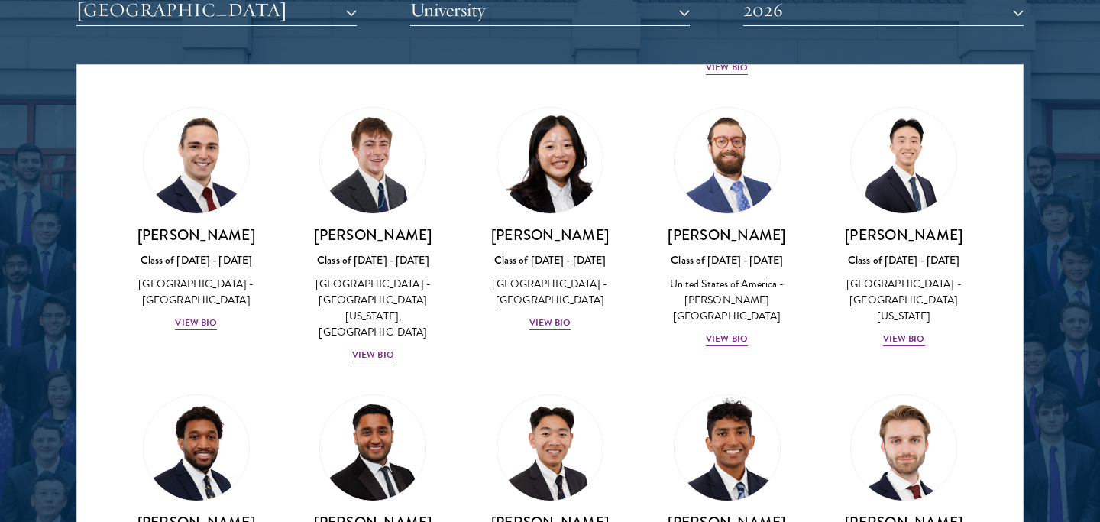
scroll to position [2430, 0]
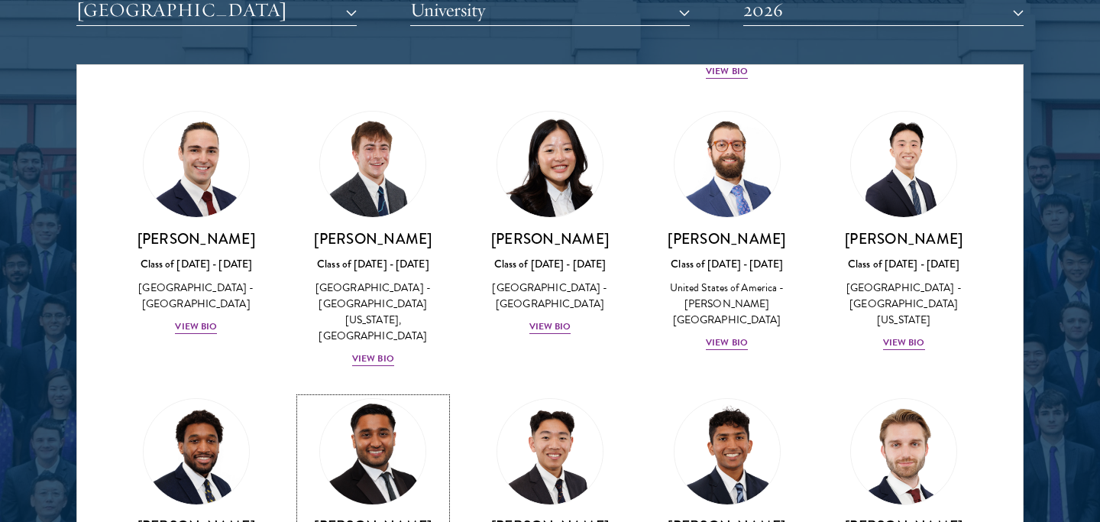
click at [384, 394] on img at bounding box center [373, 452] width 116 height 116
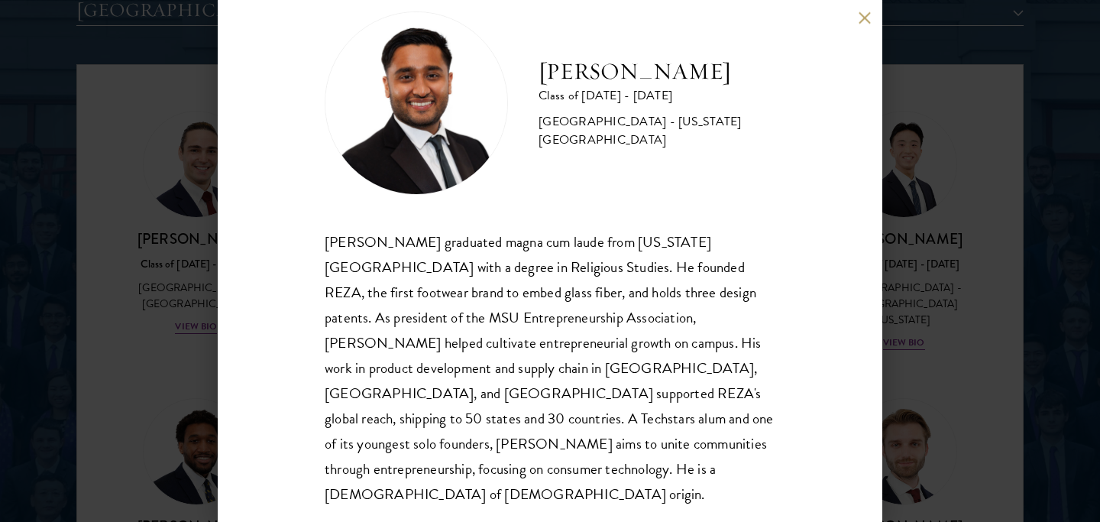
scroll to position [40, 0]
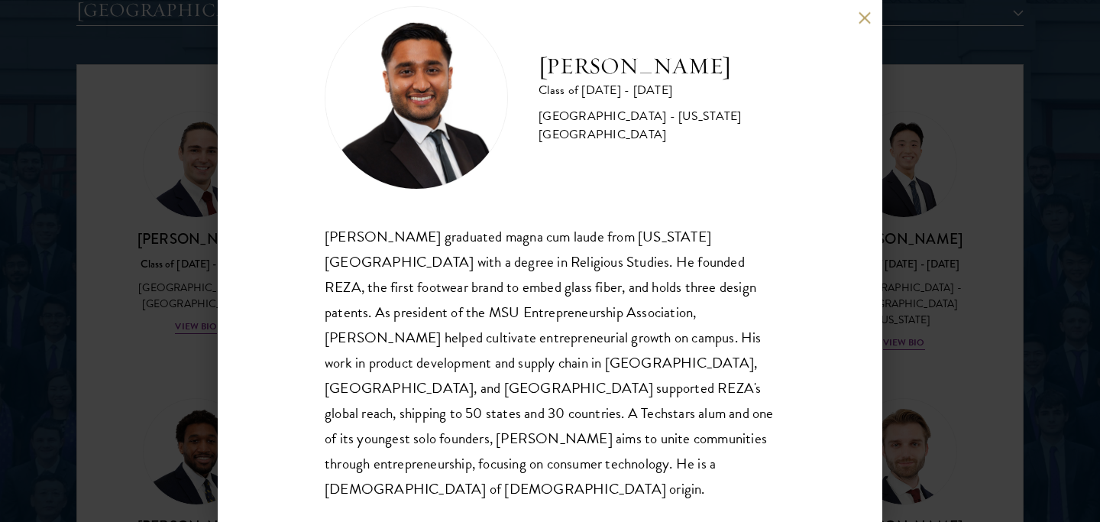
click at [147, 350] on div "[PERSON_NAME] Class of [DATE] - [DATE] [GEOGRAPHIC_DATA] - [US_STATE][GEOGRAPHI…" at bounding box center [550, 261] width 1100 height 522
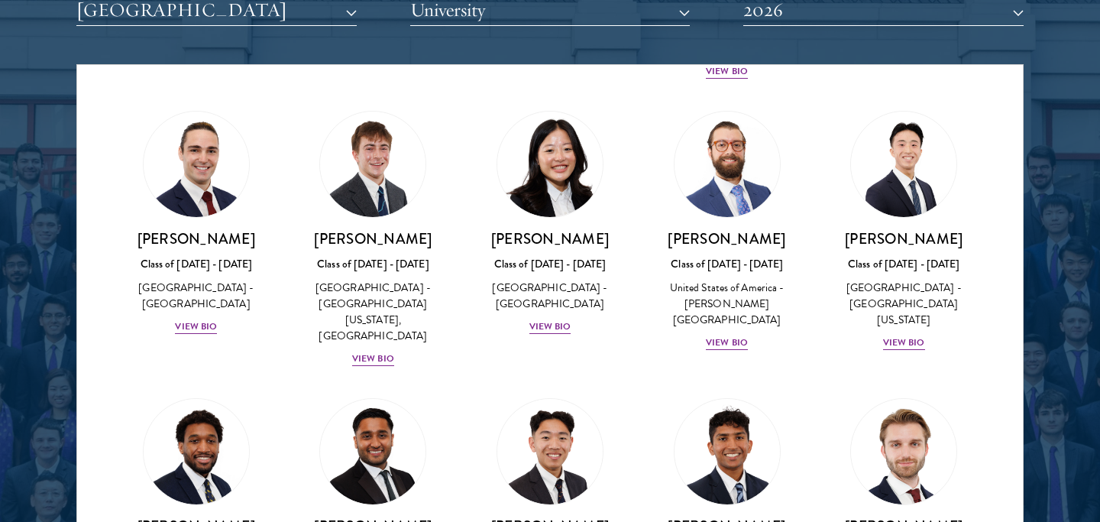
scroll to position [2862, 0]
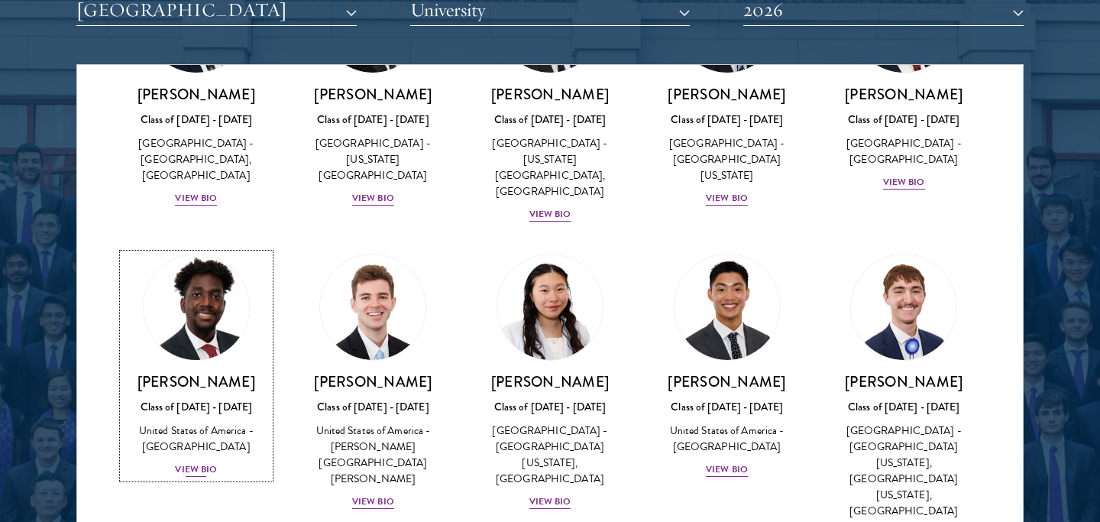
click at [210, 372] on h3 "[PERSON_NAME]" at bounding box center [196, 381] width 147 height 19
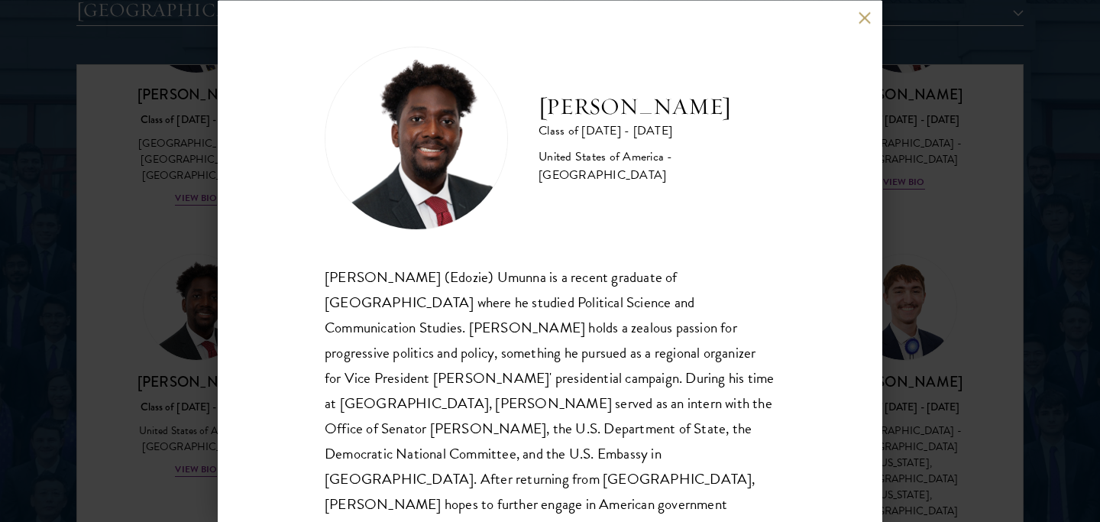
scroll to position [15, 0]
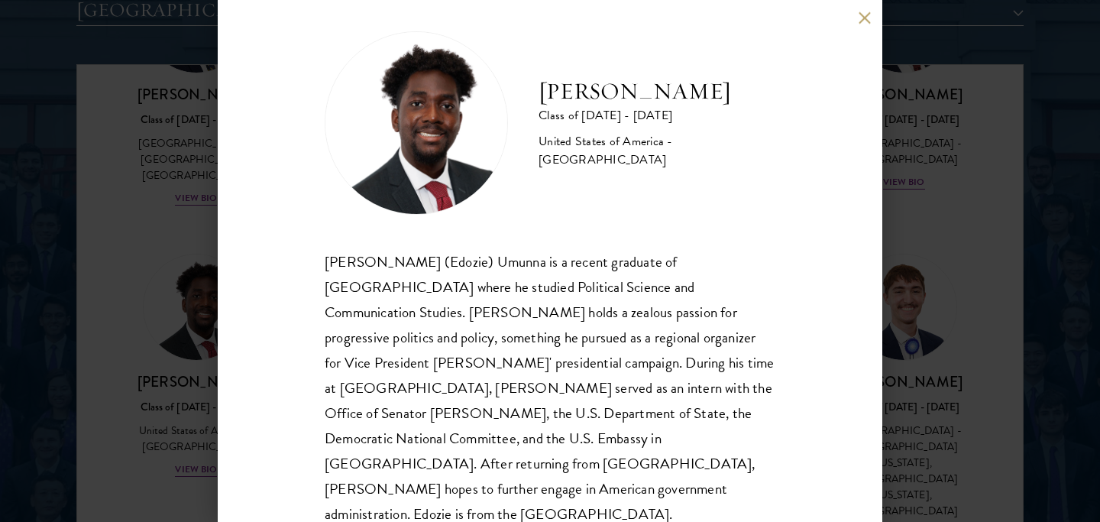
drag, startPoint x: 983, startPoint y: 290, endPoint x: 910, endPoint y: 293, distance: 72.7
click at [983, 290] on div "[PERSON_NAME] Class of [DATE] - [DATE] [GEOGRAPHIC_DATA] - [GEOGRAPHIC_DATA] [P…" at bounding box center [550, 261] width 1100 height 522
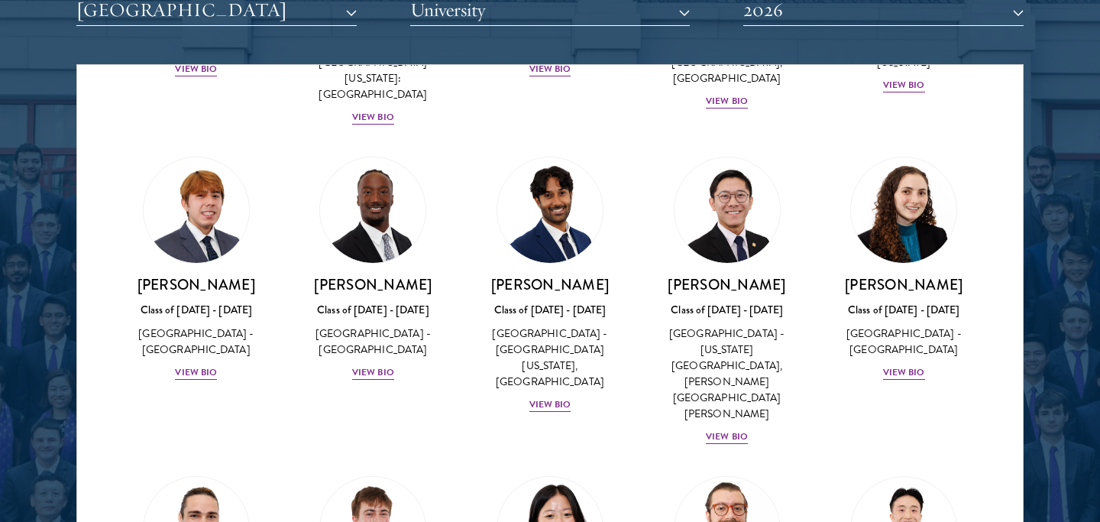
scroll to position [2064, 0]
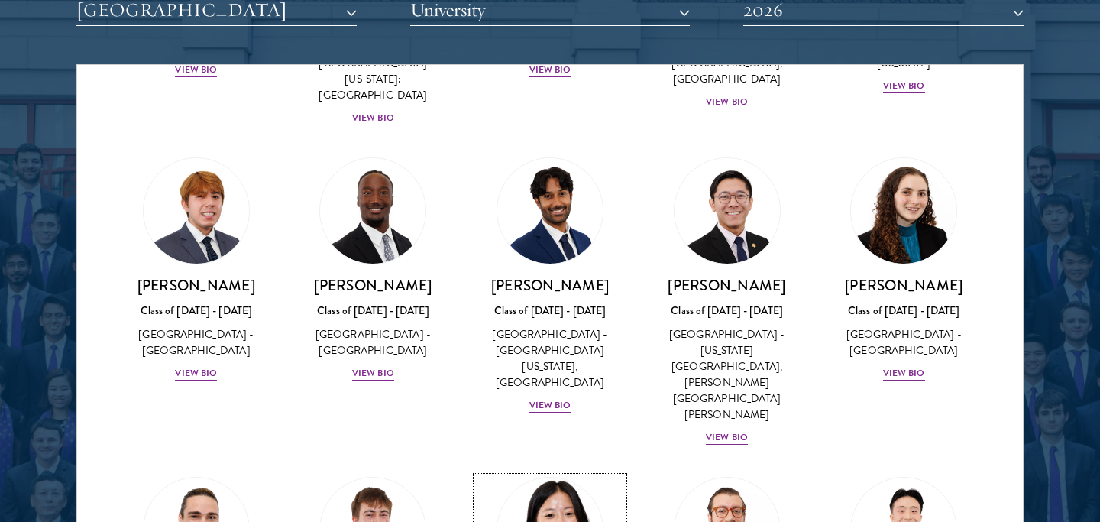
click at [538, 472] on img at bounding box center [550, 530] width 116 height 116
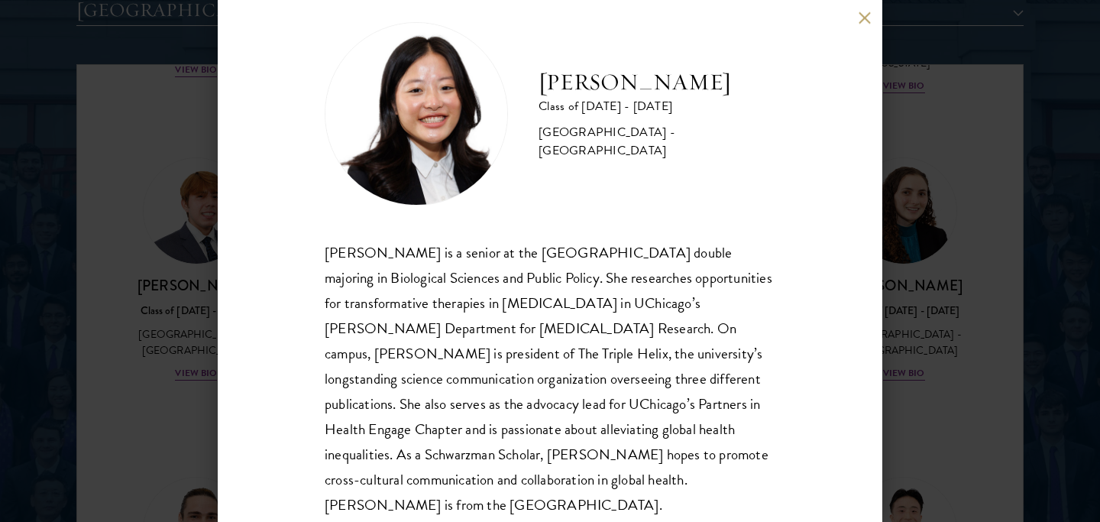
scroll to position [28, 0]
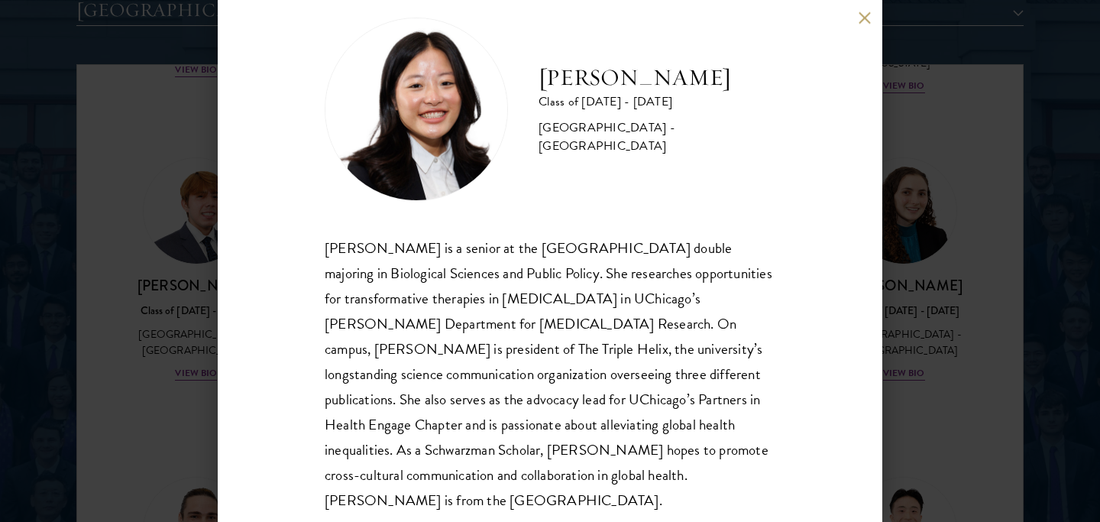
click at [141, 167] on div "[PERSON_NAME] Class of [DATE] - [DATE] [GEOGRAPHIC_DATA] - [GEOGRAPHIC_DATA] [P…" at bounding box center [550, 261] width 1100 height 522
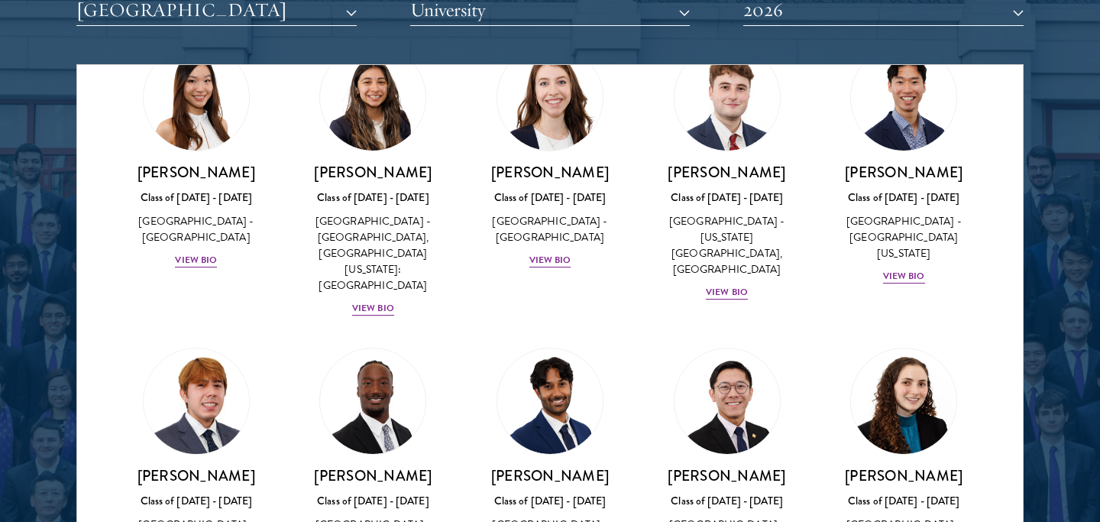
scroll to position [1873, 0]
click at [165, 344] on img at bounding box center [196, 402] width 116 height 116
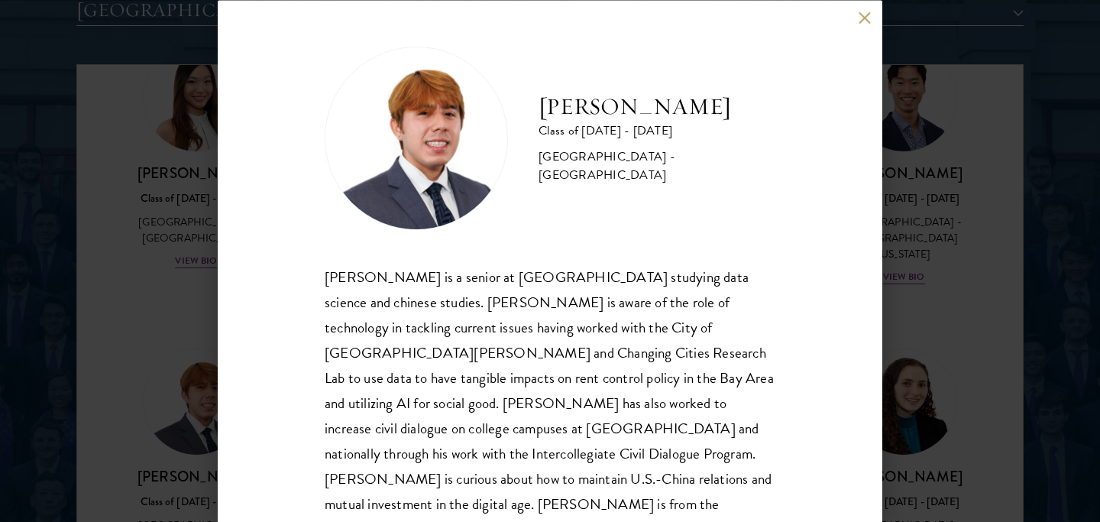
scroll to position [15, 0]
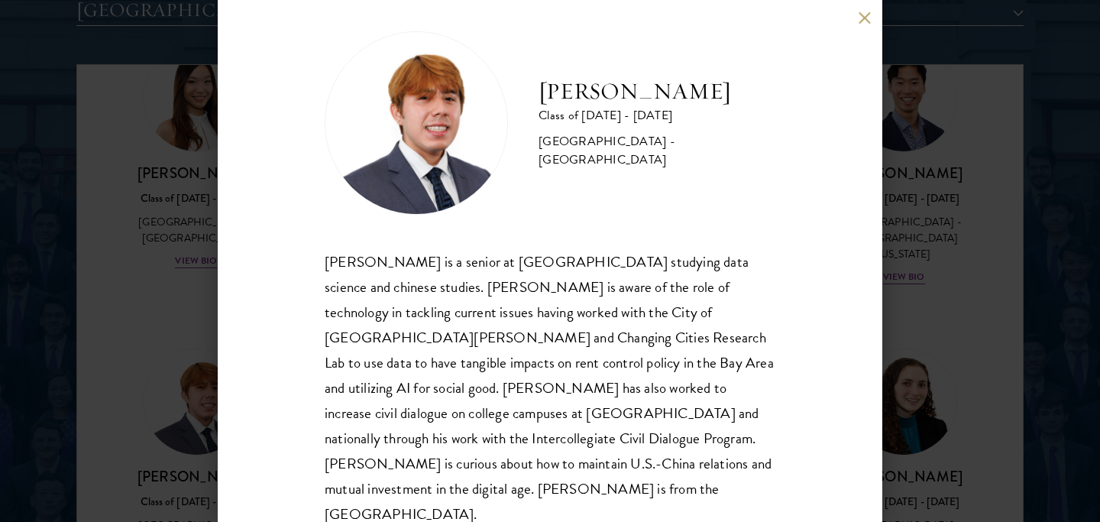
click at [959, 271] on div "[PERSON_NAME] Class of [DATE] - [DATE] [GEOGRAPHIC_DATA] - [GEOGRAPHIC_DATA] [P…" at bounding box center [550, 261] width 1100 height 522
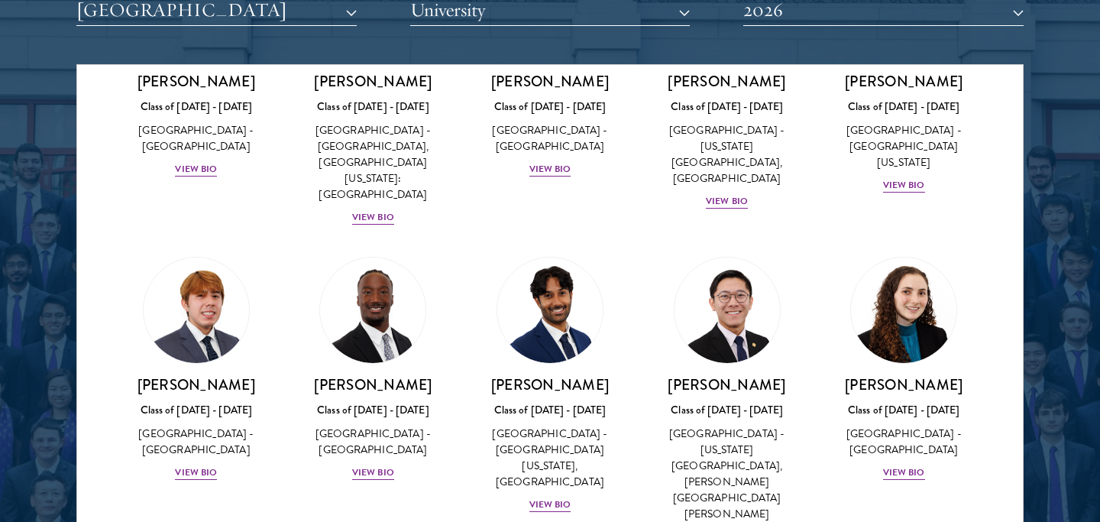
scroll to position [1960, 0]
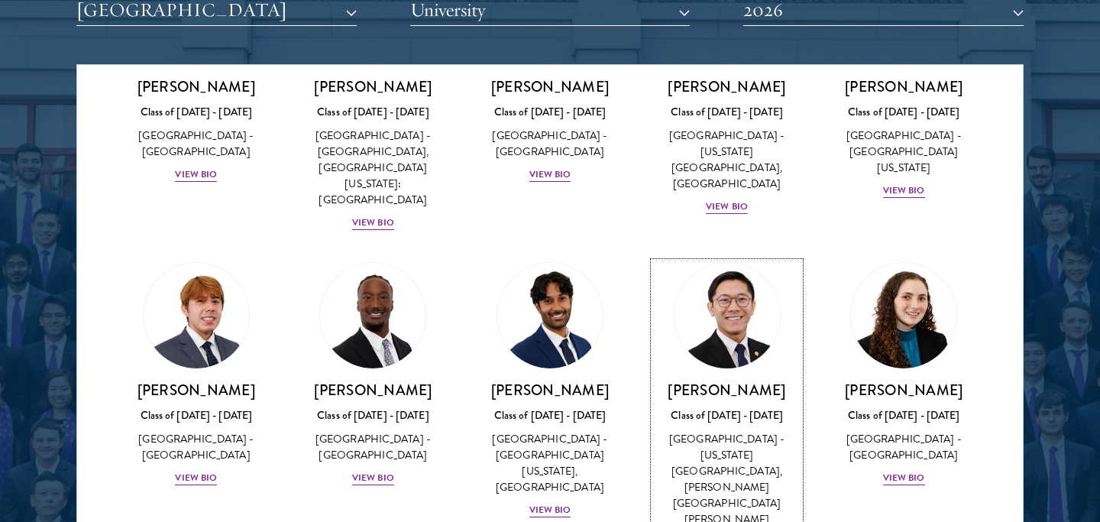
click at [744, 258] on img at bounding box center [727, 316] width 116 height 116
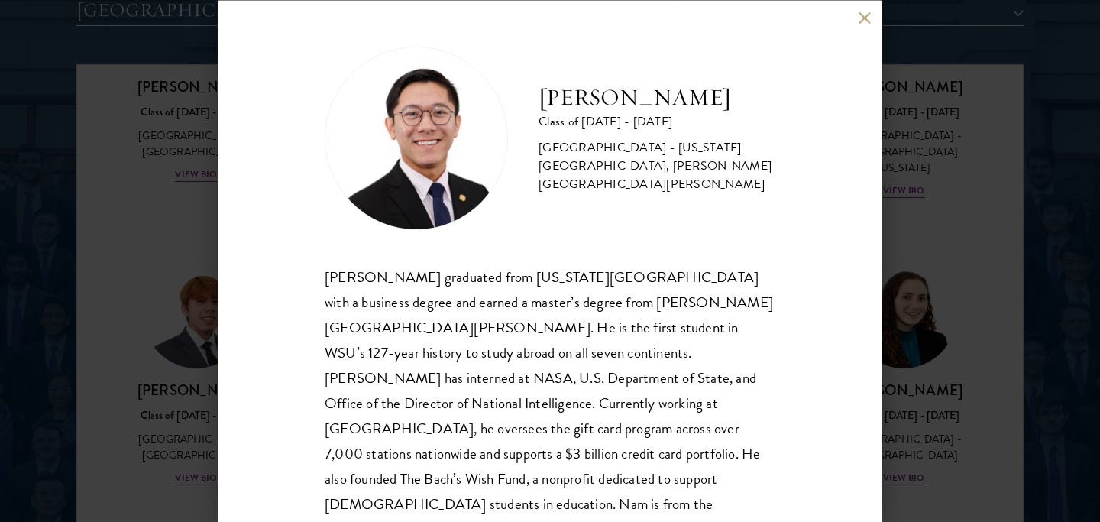
click at [936, 245] on div "[PERSON_NAME] Class of [DATE] - [DATE] [GEOGRAPHIC_DATA] - [US_STATE][GEOGRAPHI…" at bounding box center [550, 261] width 1100 height 522
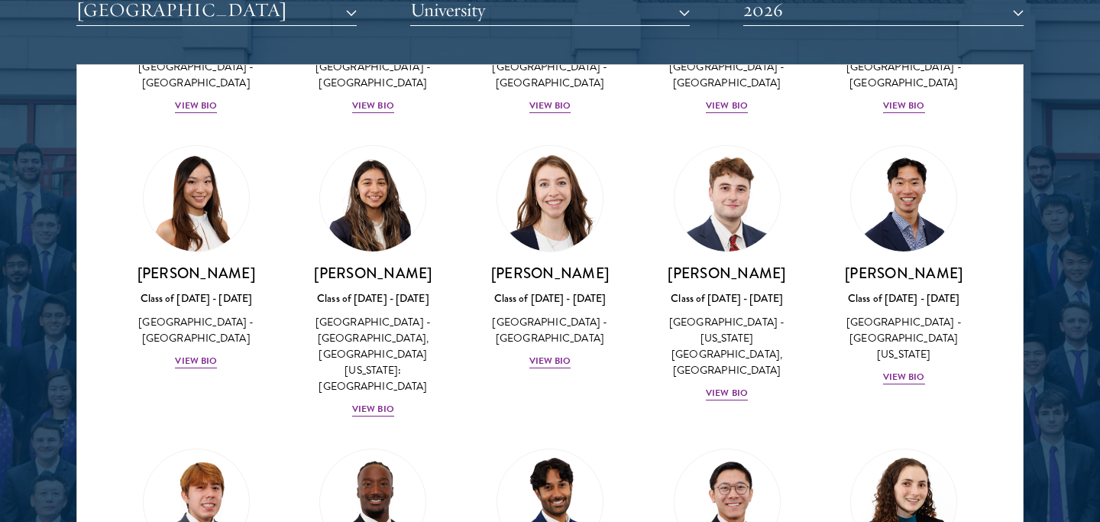
scroll to position [1693, 0]
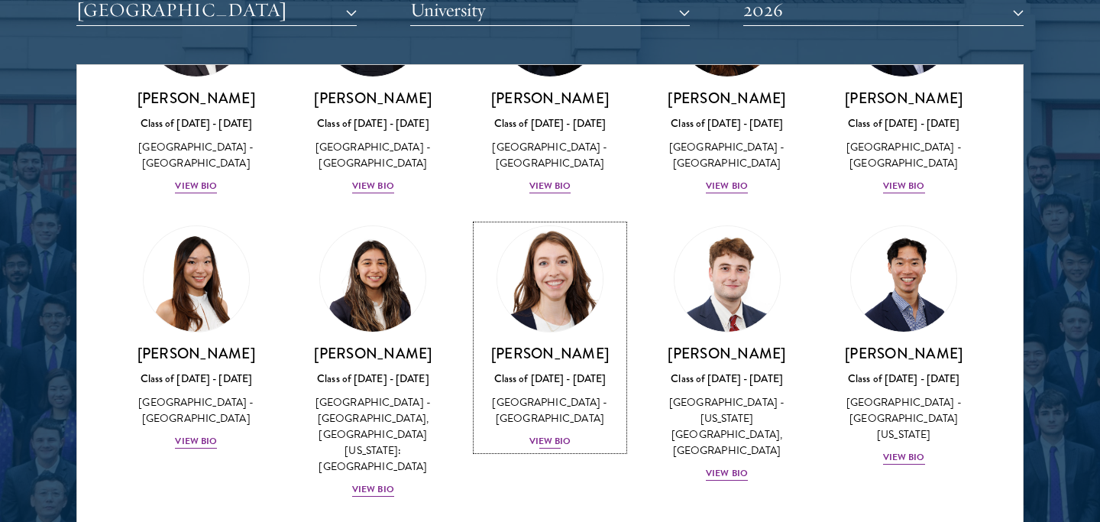
click at [559, 221] on img at bounding box center [550, 279] width 116 height 116
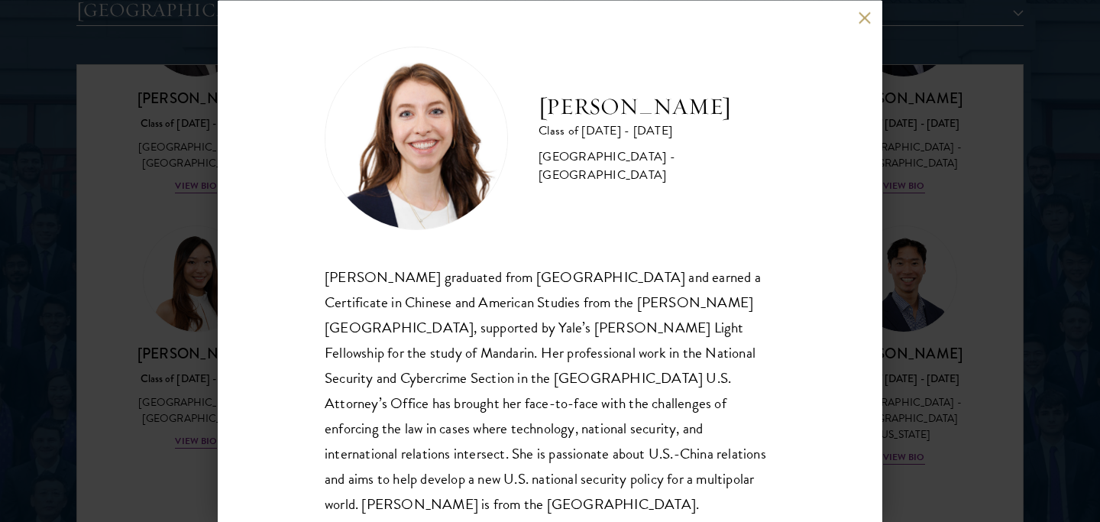
drag, startPoint x: 951, startPoint y: 277, endPoint x: 473, endPoint y: 116, distance: 504.9
click at [951, 277] on div "[PERSON_NAME] Class of [DATE] - [DATE] [GEOGRAPHIC_DATA] - [GEOGRAPHIC_DATA] [P…" at bounding box center [550, 261] width 1100 height 522
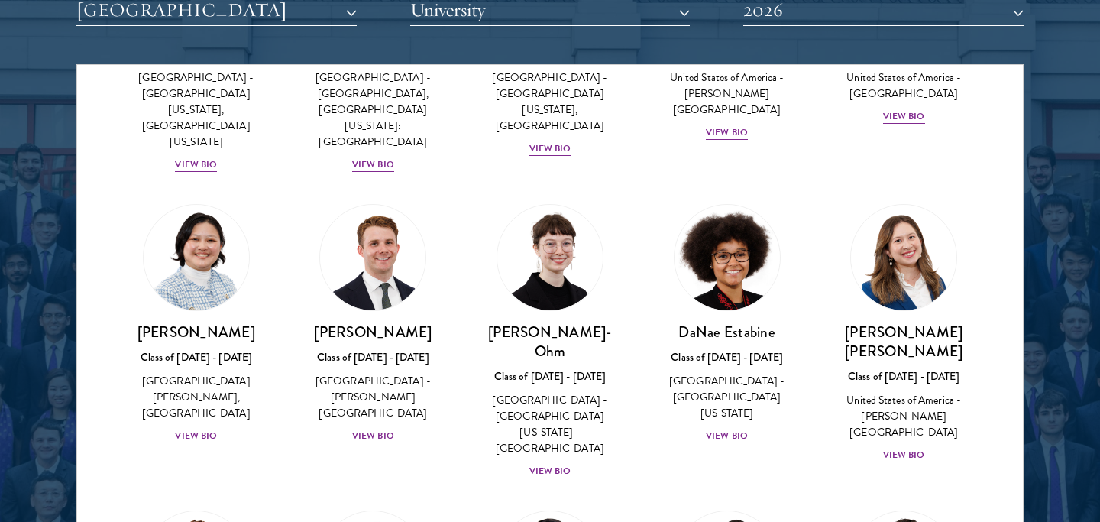
scroll to position [489, 0]
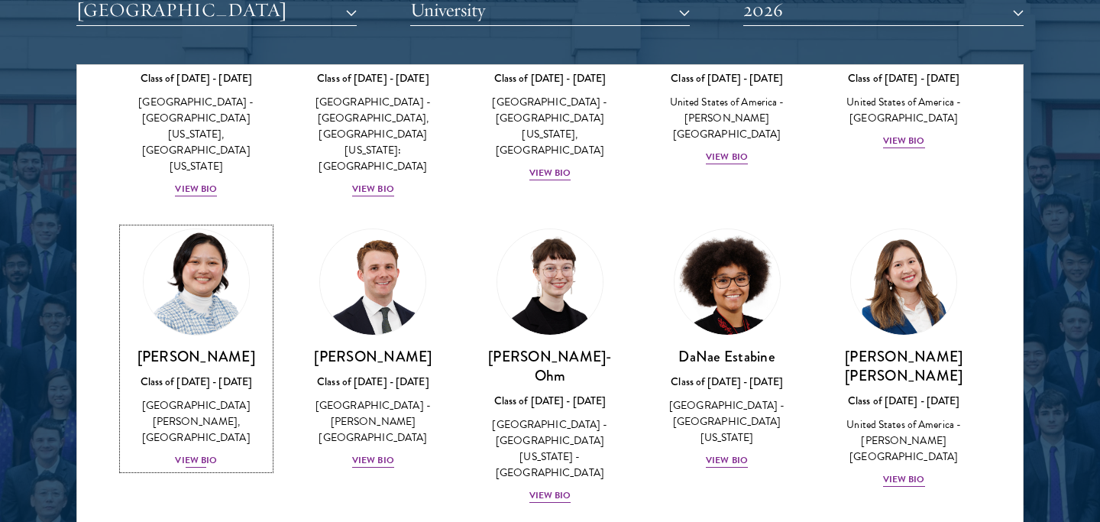
click at [203, 261] on img at bounding box center [196, 282] width 116 height 116
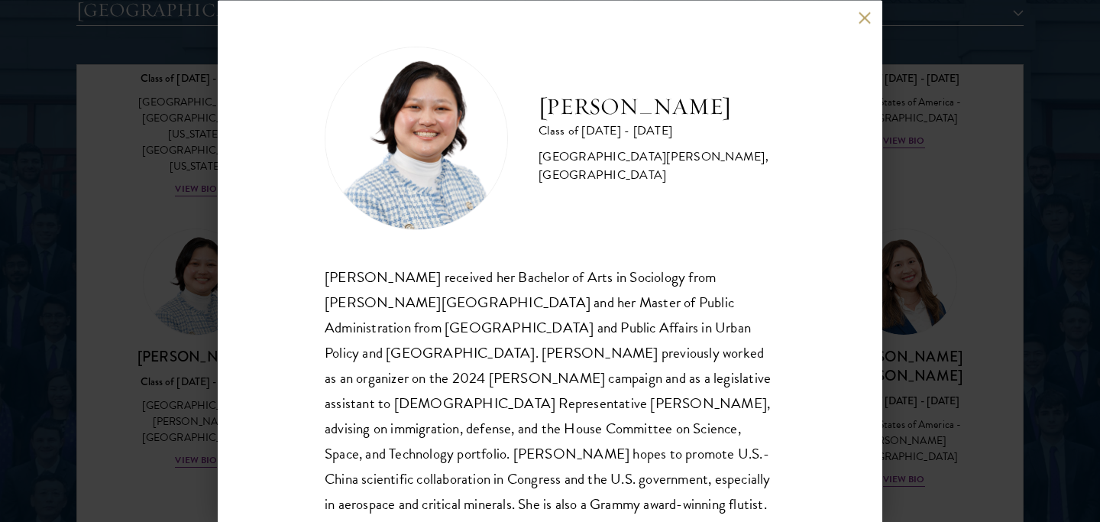
click at [129, 326] on div "[PERSON_NAME] Class of [DATE] - [DATE] [GEOGRAPHIC_DATA] - [PERSON_NAME][GEOGRA…" at bounding box center [550, 261] width 1100 height 522
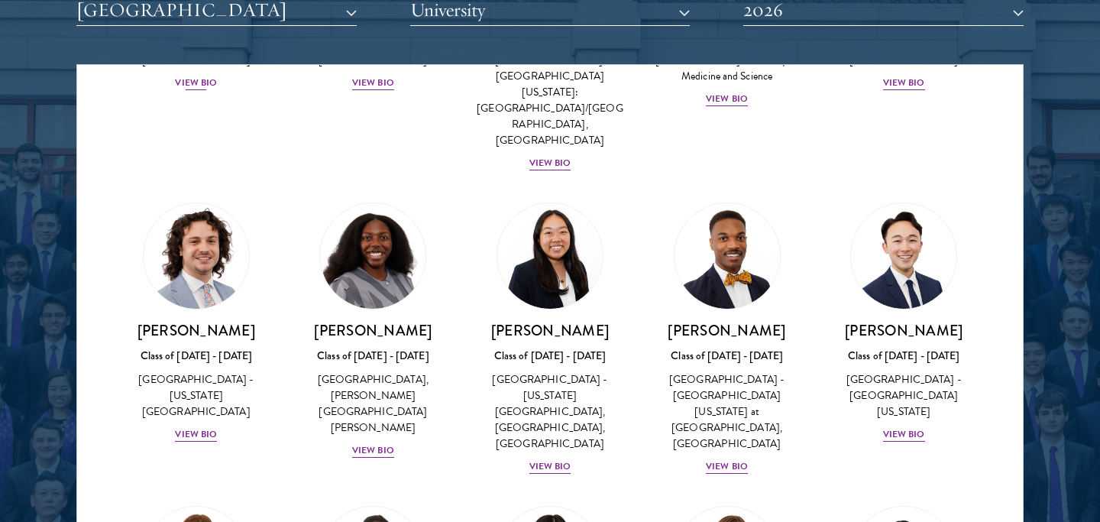
scroll to position [1156, 0]
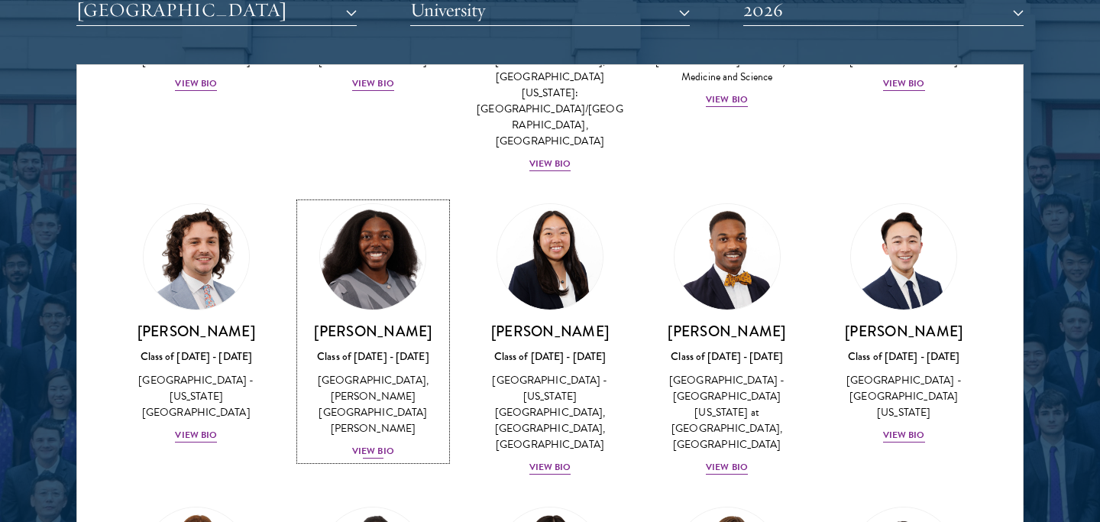
click at [365, 199] on img at bounding box center [373, 257] width 116 height 116
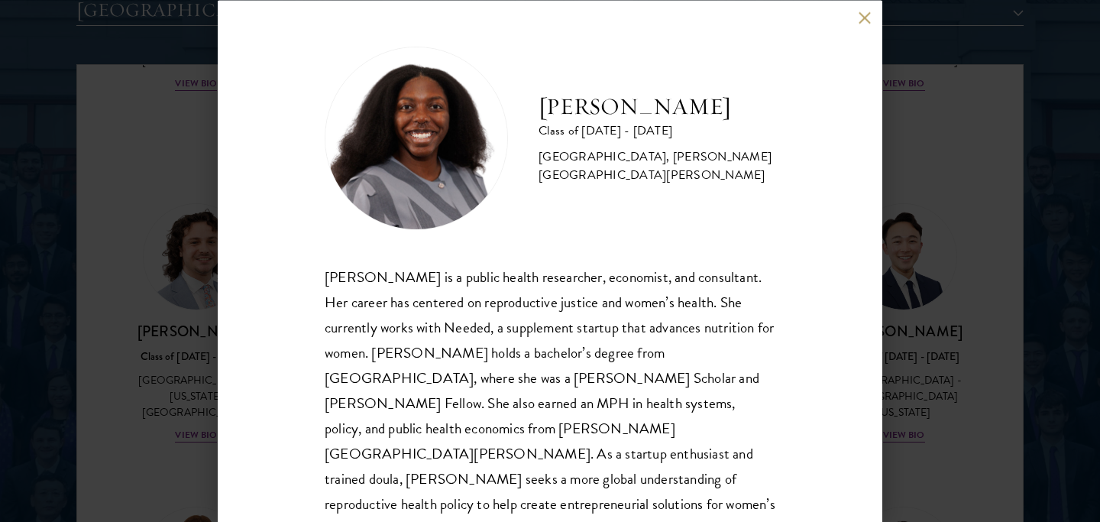
click at [945, 243] on div "[PERSON_NAME] Class of [DATE] - [DATE] [GEOGRAPHIC_DATA] - [GEOGRAPHIC_DATA], […" at bounding box center [550, 261] width 1100 height 522
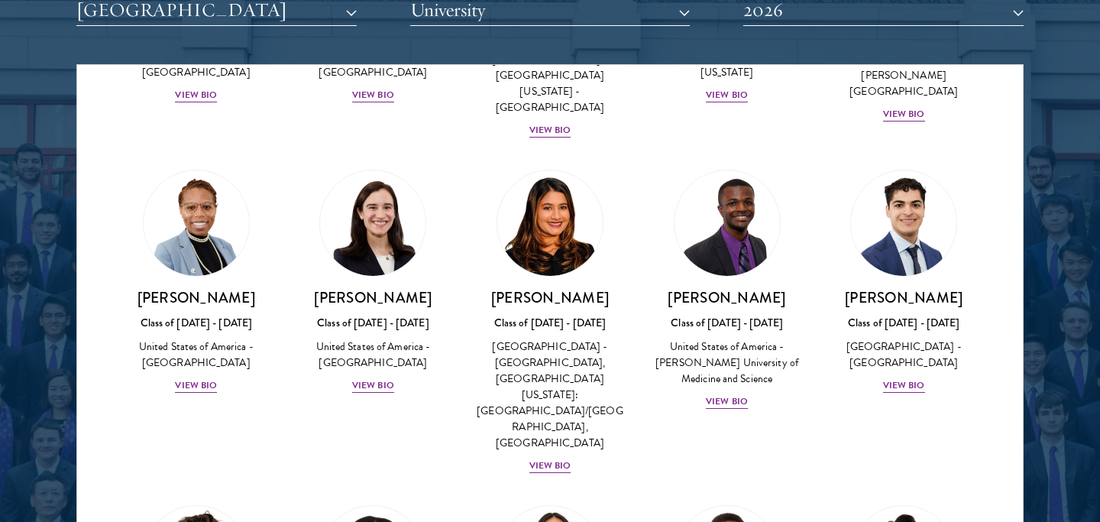
scroll to position [849, 0]
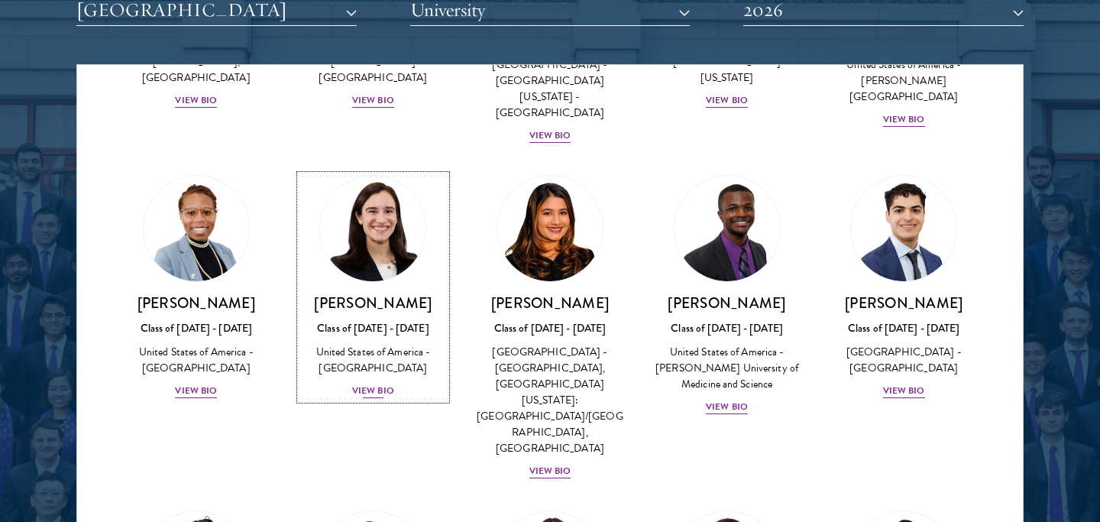
click at [418, 170] on img at bounding box center [373, 228] width 116 height 116
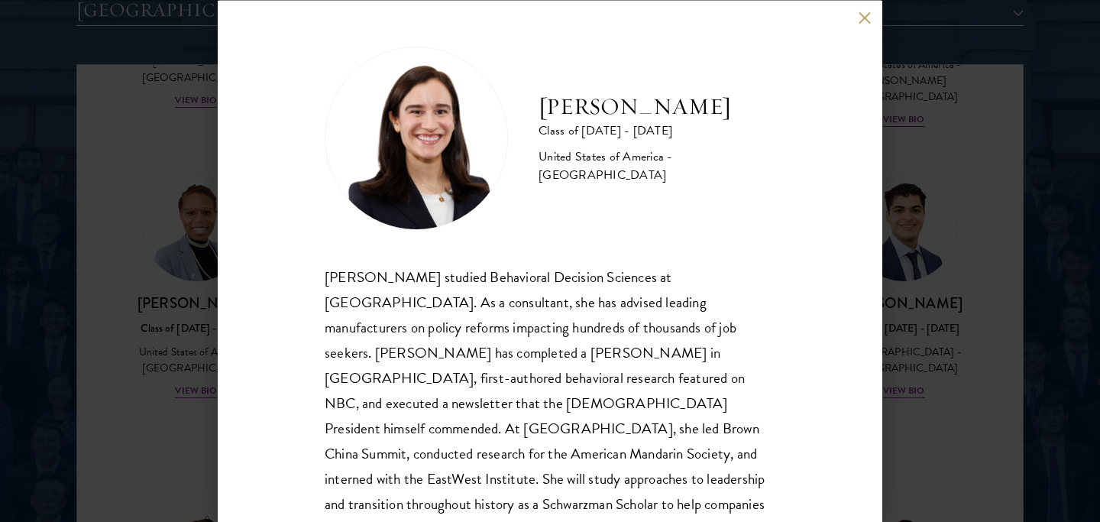
click at [1020, 216] on div "[PERSON_NAME] Class of [DATE] - [DATE] [GEOGRAPHIC_DATA] - [GEOGRAPHIC_DATA] [P…" at bounding box center [550, 261] width 1100 height 522
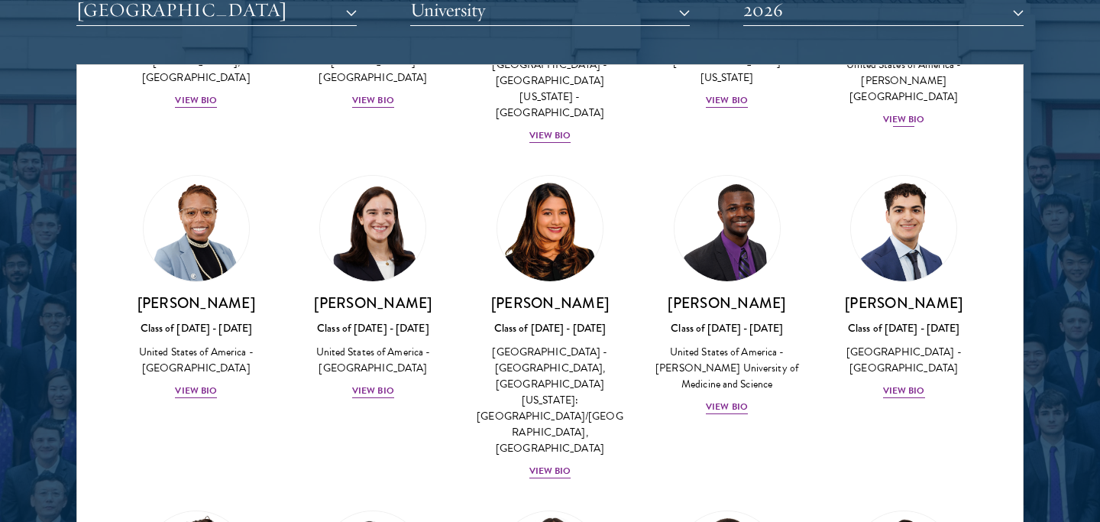
scroll to position [2862, 0]
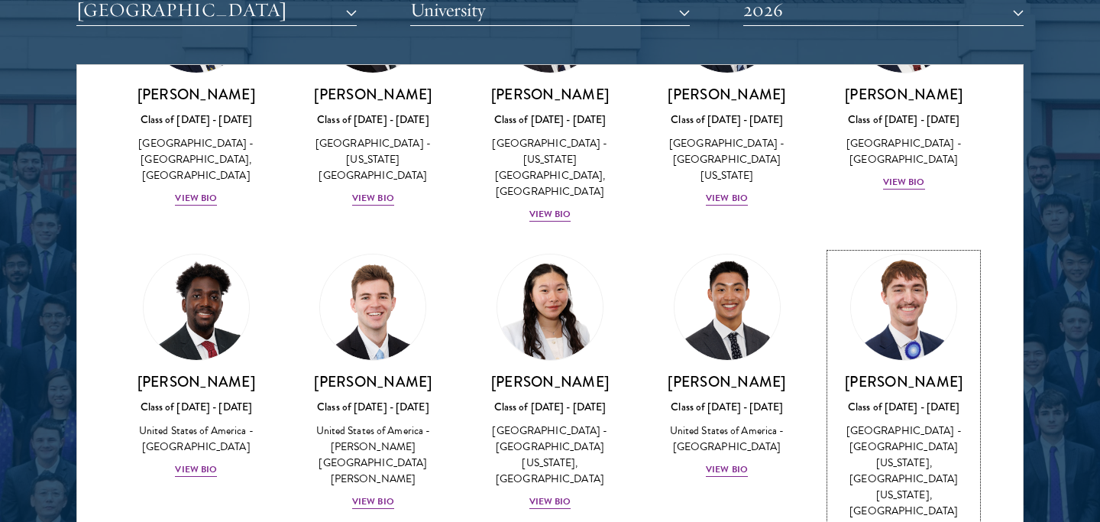
click at [910, 372] on div "Austin West Class of [DATE] - [DATE] [GEOGRAPHIC_DATA] - [GEOGRAPHIC_DATA][US_S…" at bounding box center [904, 465] width 147 height 186
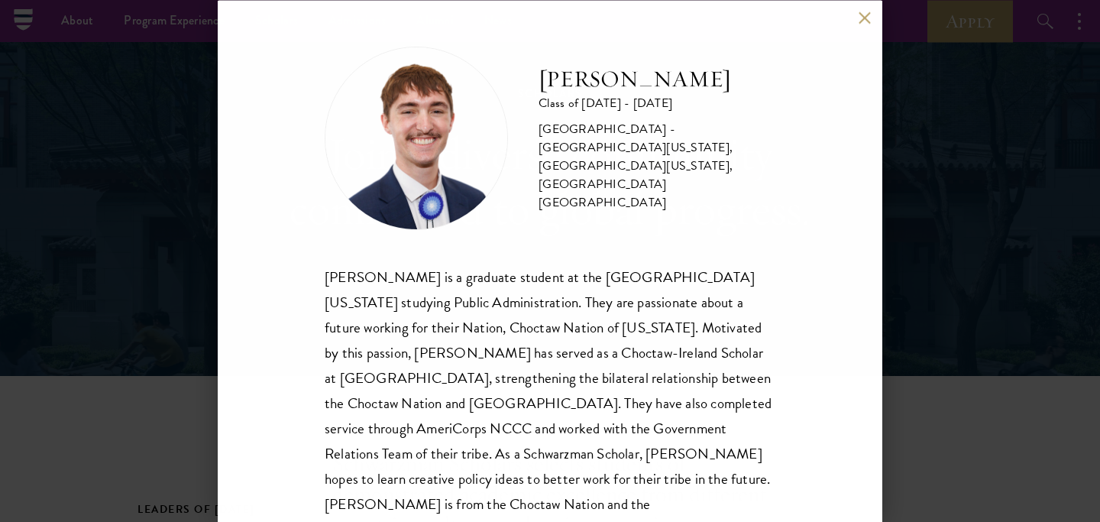
scroll to position [0, 0]
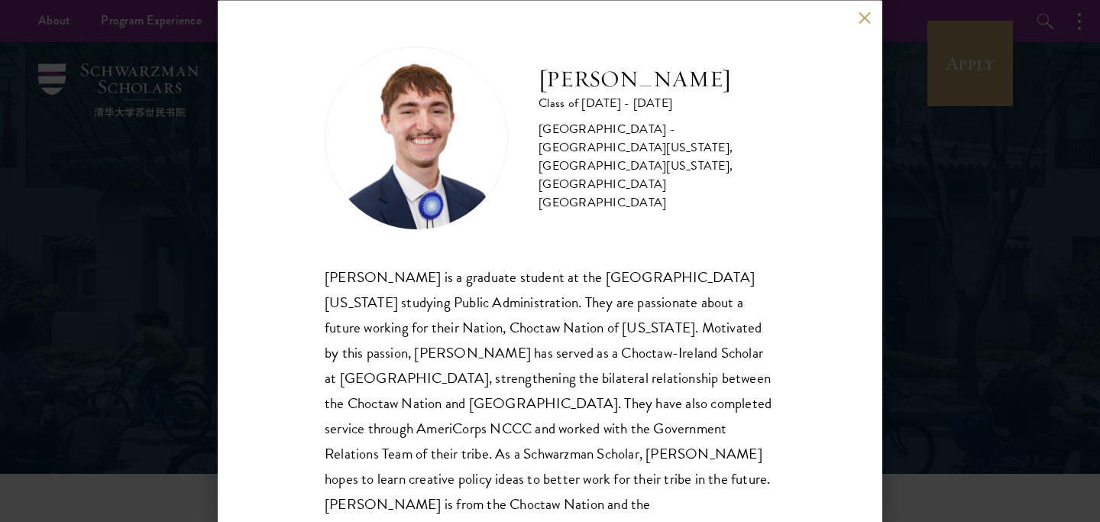
click at [862, 11] on button at bounding box center [864, 17] width 13 height 13
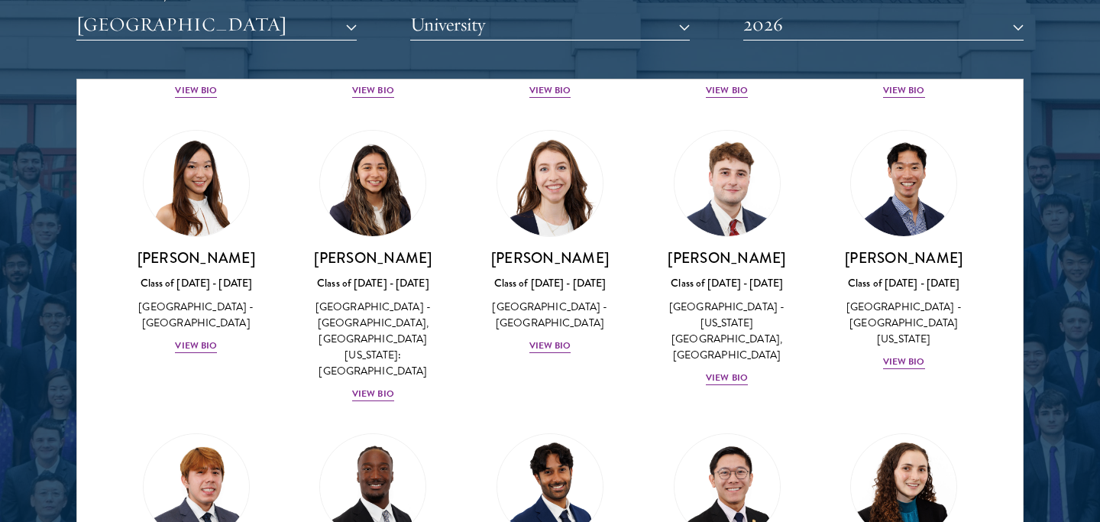
scroll to position [1408, 0]
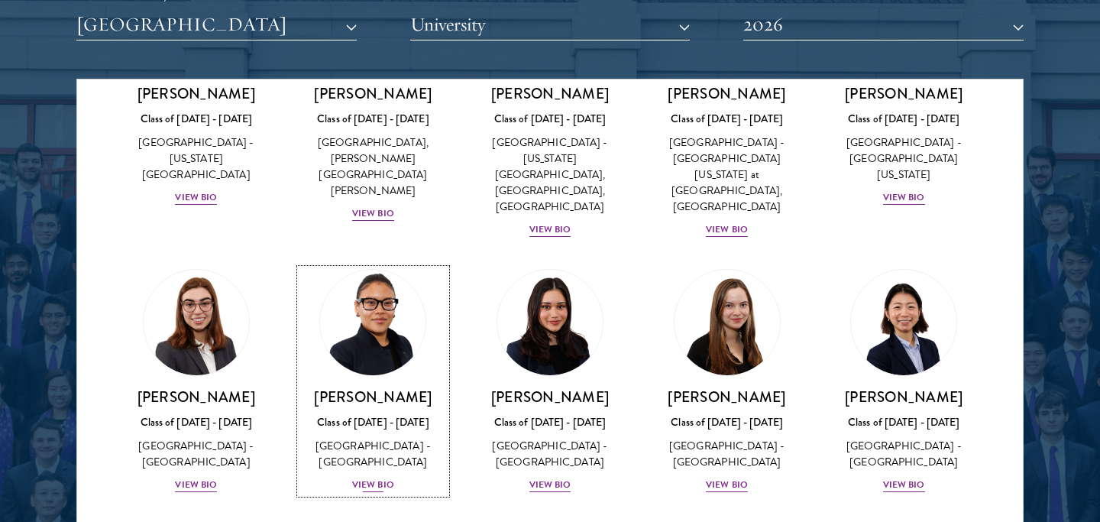
click at [364, 264] on img at bounding box center [373, 322] width 116 height 116
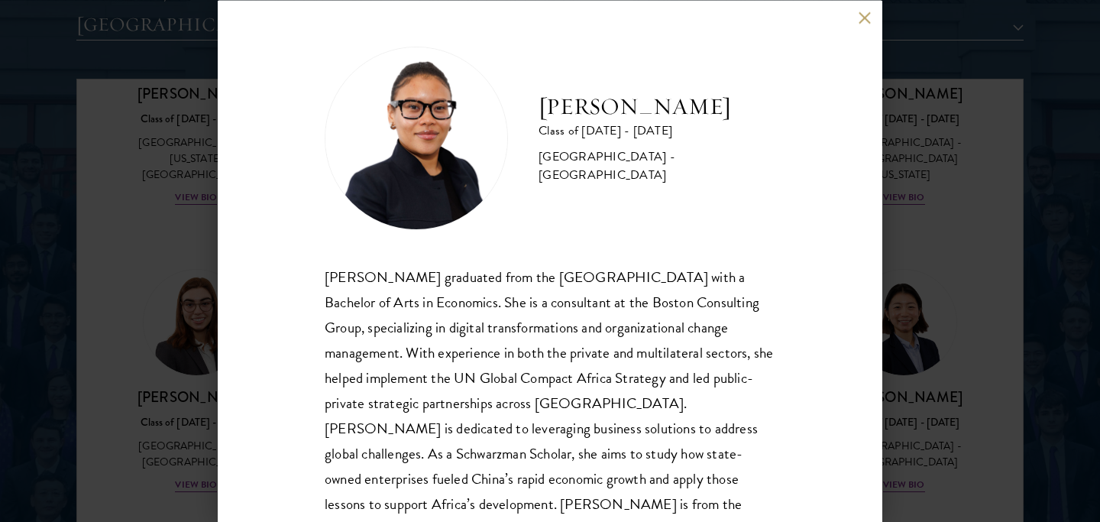
drag, startPoint x: 900, startPoint y: 274, endPoint x: 546, endPoint y: 141, distance: 379.0
click at [900, 274] on div "[PERSON_NAME] Class of [DATE] - [DATE] [GEOGRAPHIC_DATA] - [GEOGRAPHIC_DATA] [P…" at bounding box center [550, 261] width 1100 height 522
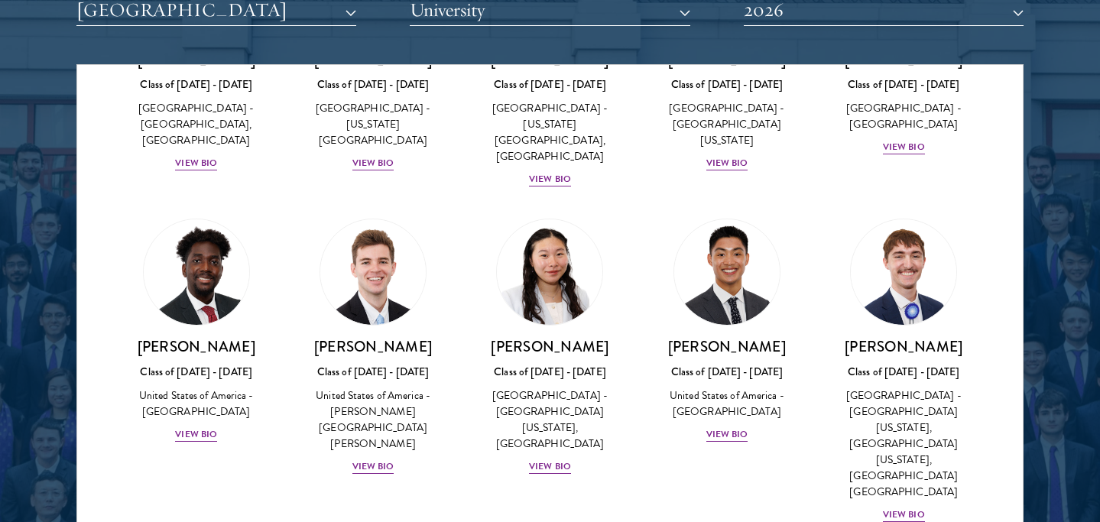
scroll to position [2862, 0]
